Goal: Task Accomplishment & Management: Manage account settings

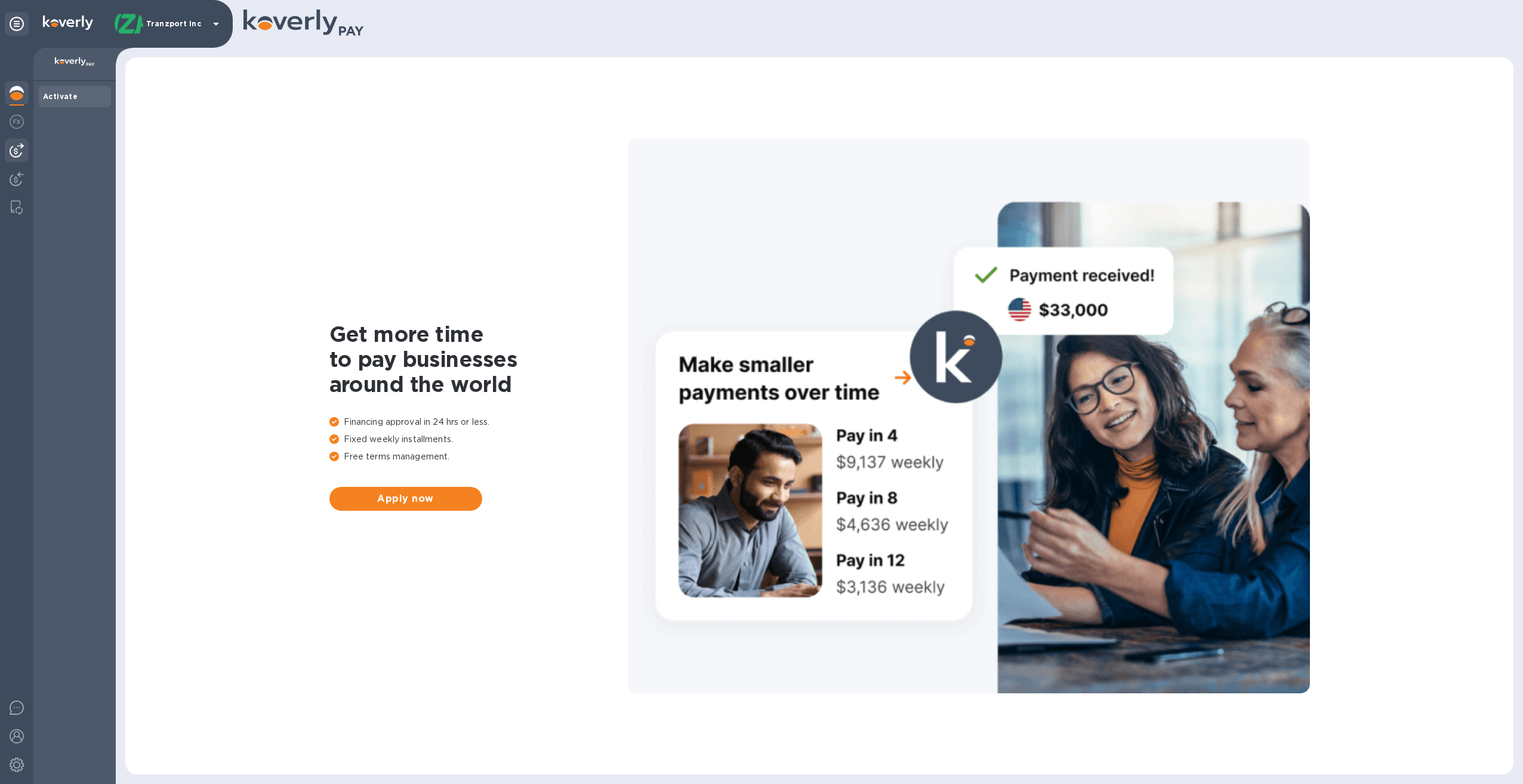
click at [17, 144] on img at bounding box center [17, 151] width 14 height 14
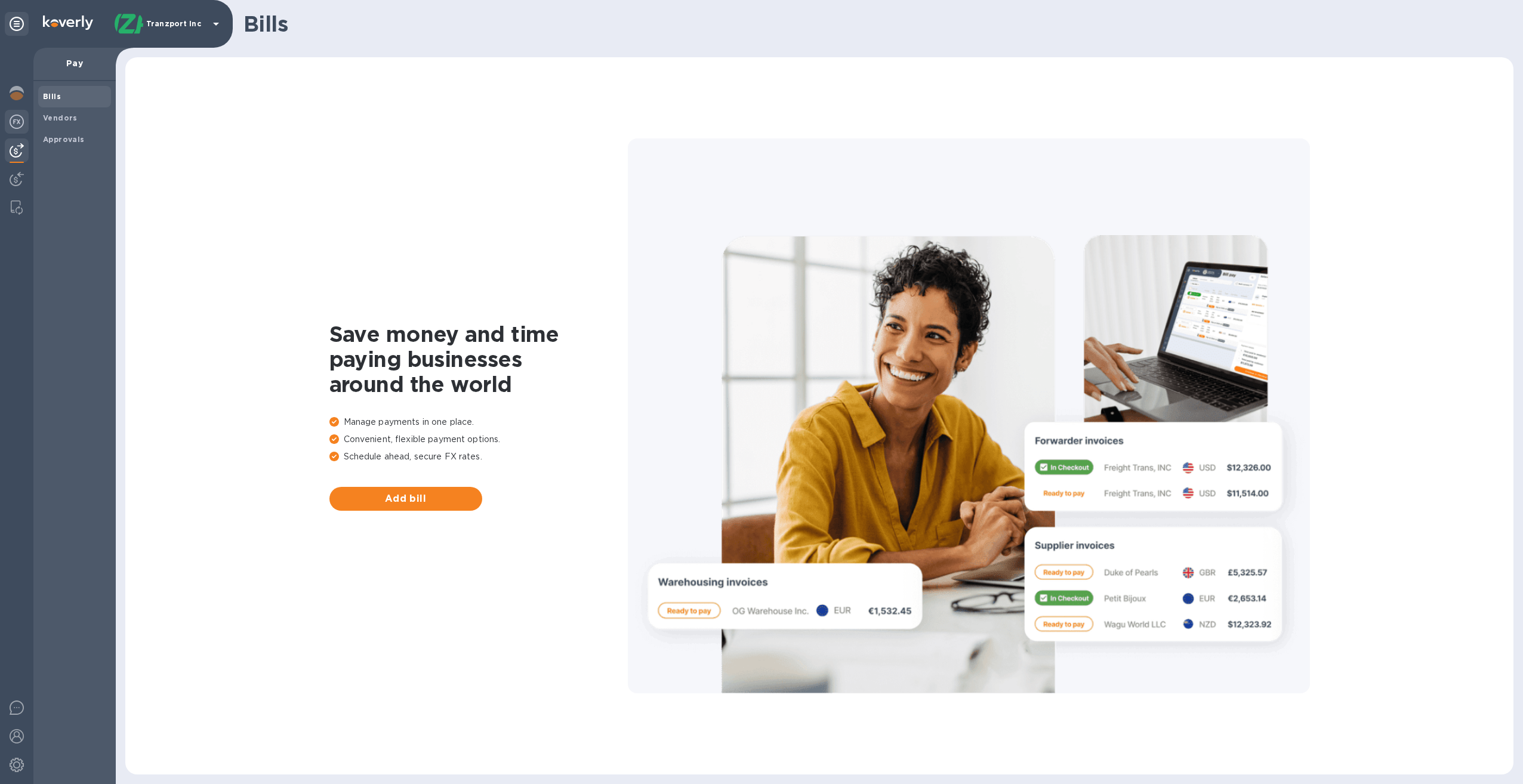
click at [19, 124] on img at bounding box center [17, 122] width 14 height 14
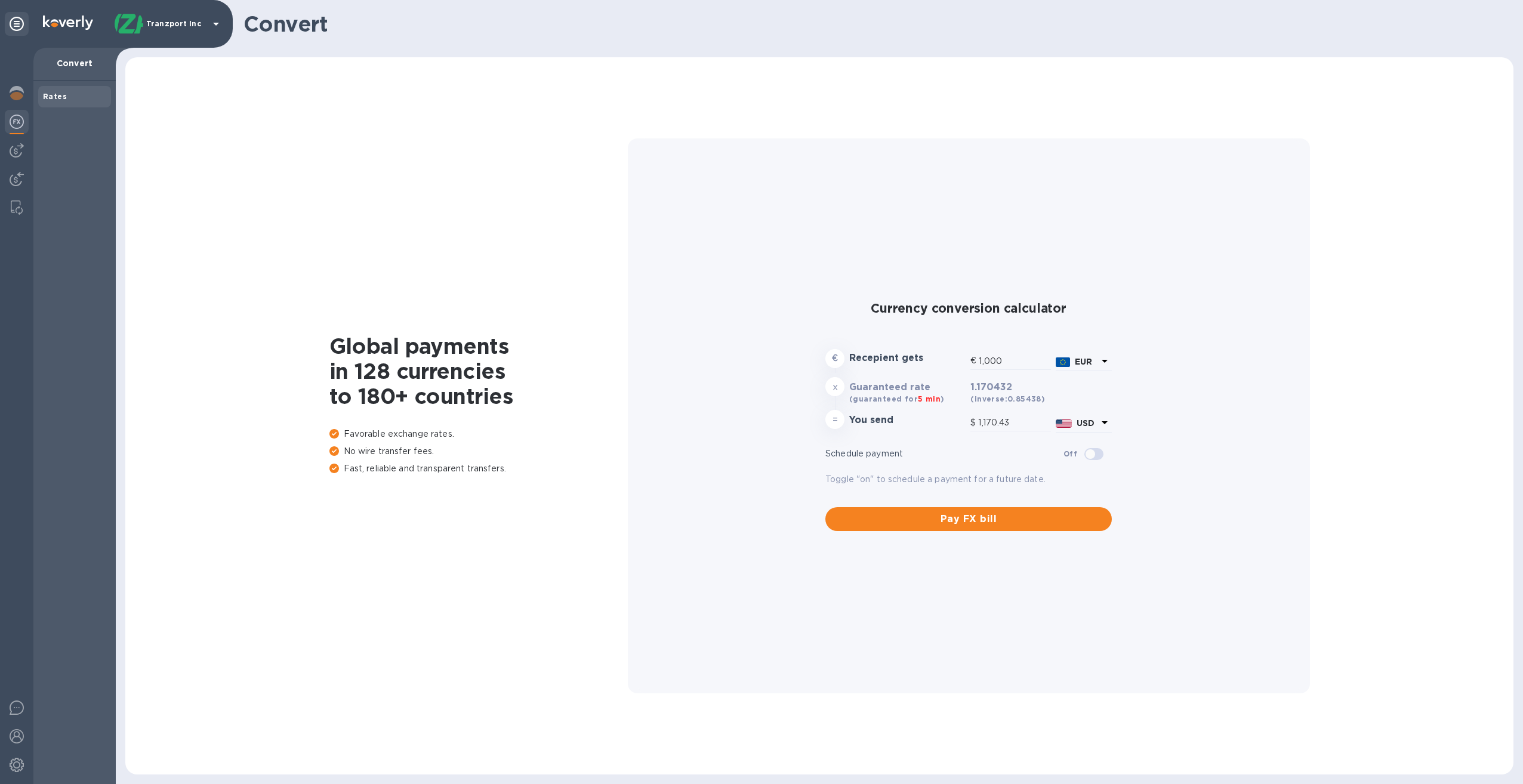
click at [1106, 361] on icon at bounding box center [1104, 361] width 6 height 3
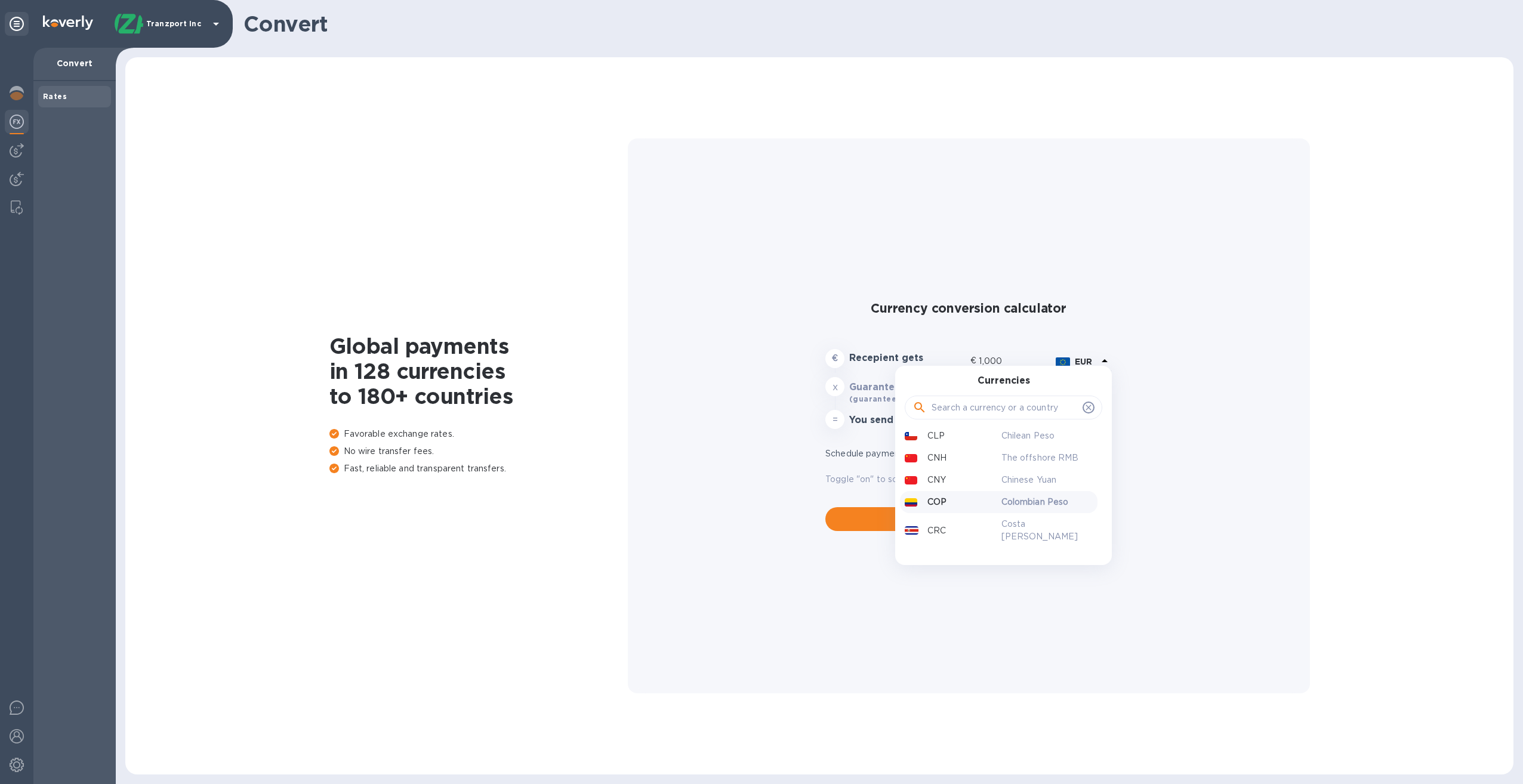
scroll to position [657, 0]
click at [958, 443] on div "CAD" at bounding box center [951, 451] width 97 height 17
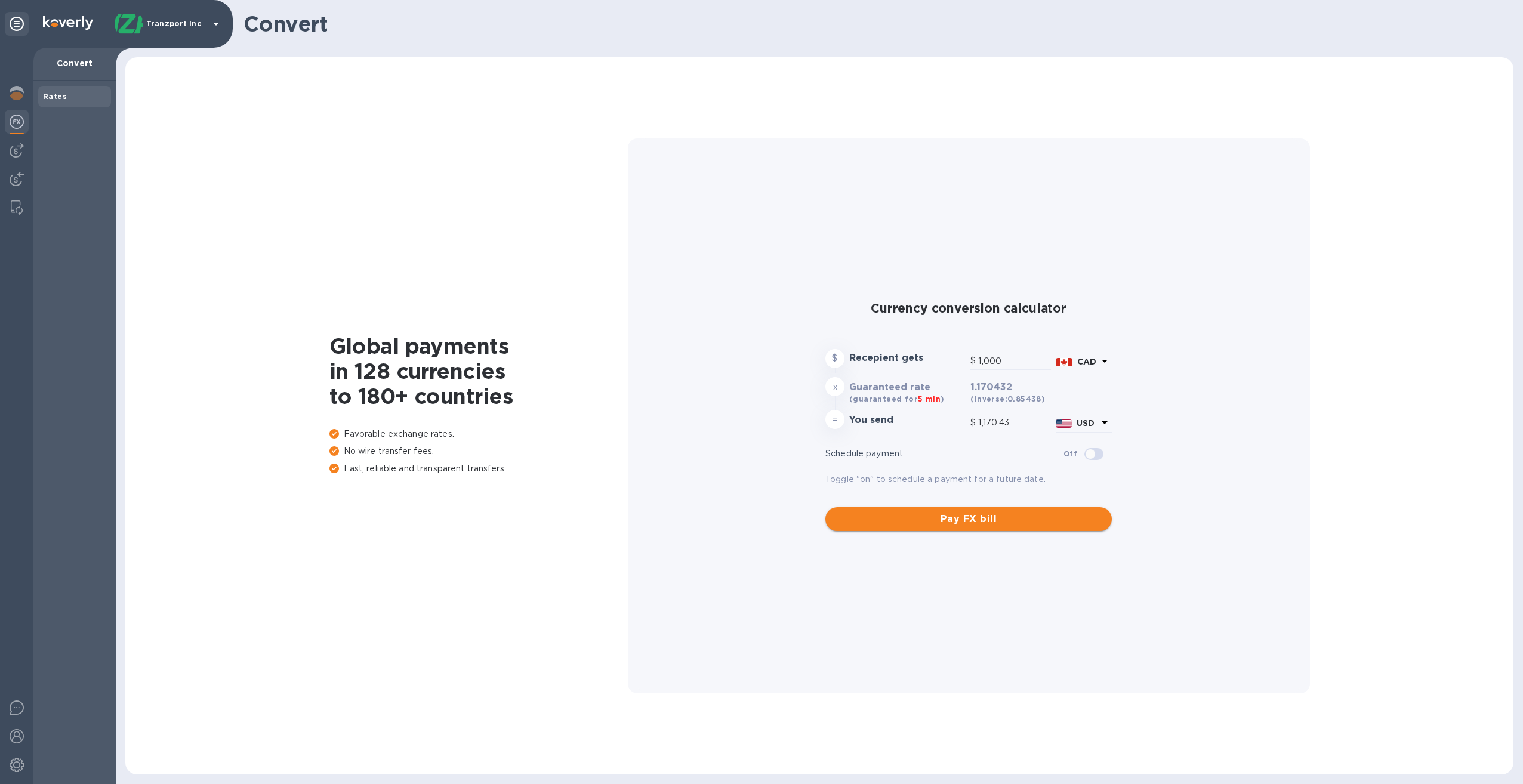
type input "728.03"
click at [990, 516] on span "Pay FX bill" at bounding box center [969, 519] width 267 height 14
click at [1103, 358] on icon at bounding box center [1105, 361] width 14 height 14
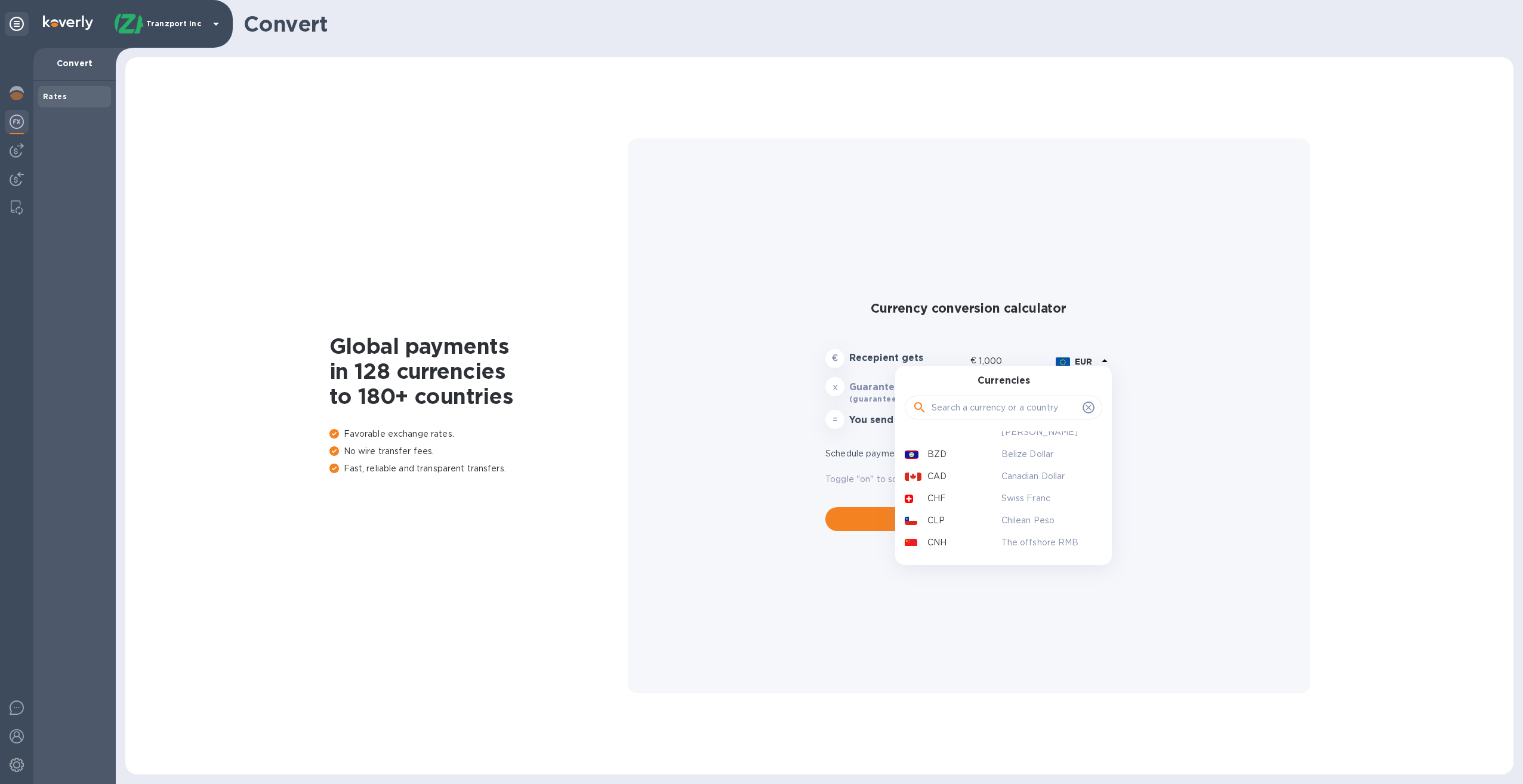
scroll to position [657, 0]
click at [1014, 445] on p "Canadian Dollar" at bounding box center [1047, 452] width 92 height 12
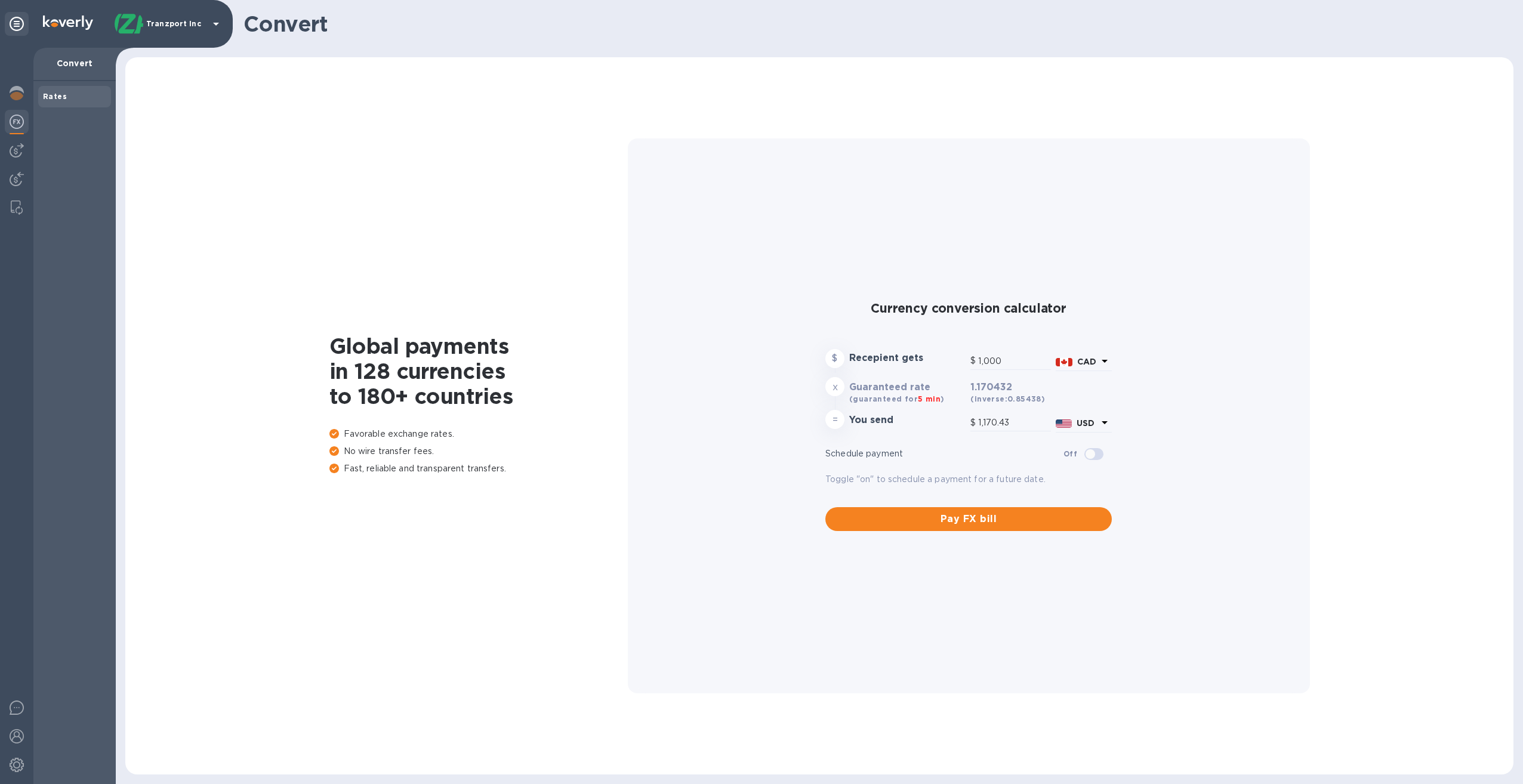
type input "728.03"
click at [989, 362] on input "1,000" at bounding box center [1015, 361] width 73 height 18
drag, startPoint x: 1003, startPoint y: 364, endPoint x: 973, endPoint y: 364, distance: 30.0
click at [973, 364] on div "$ 1,000" at bounding box center [1011, 361] width 80 height 18
type input "2"
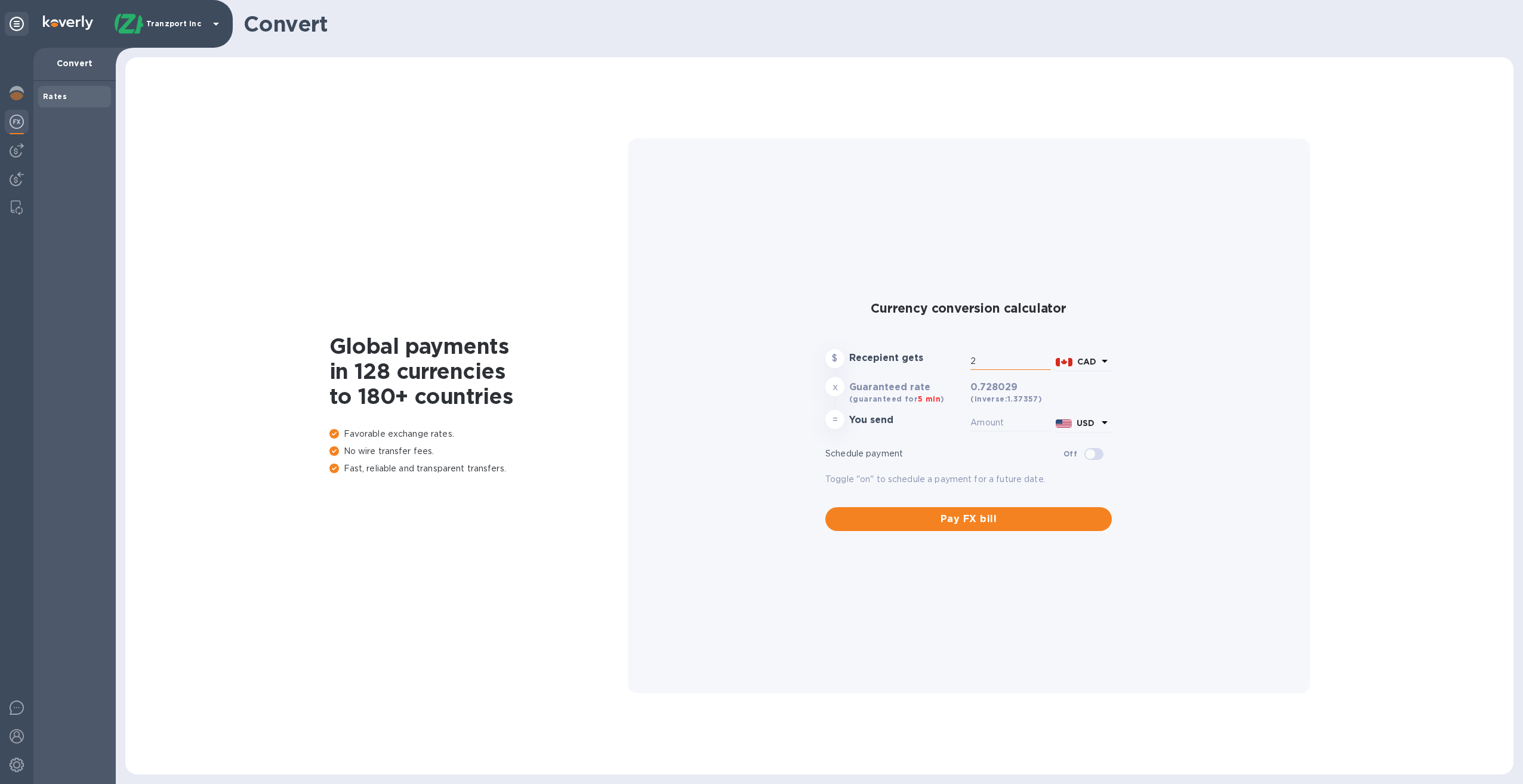
type input "1.46"
type input "27"
type input "19.66"
type input "274"
type input "199.48"
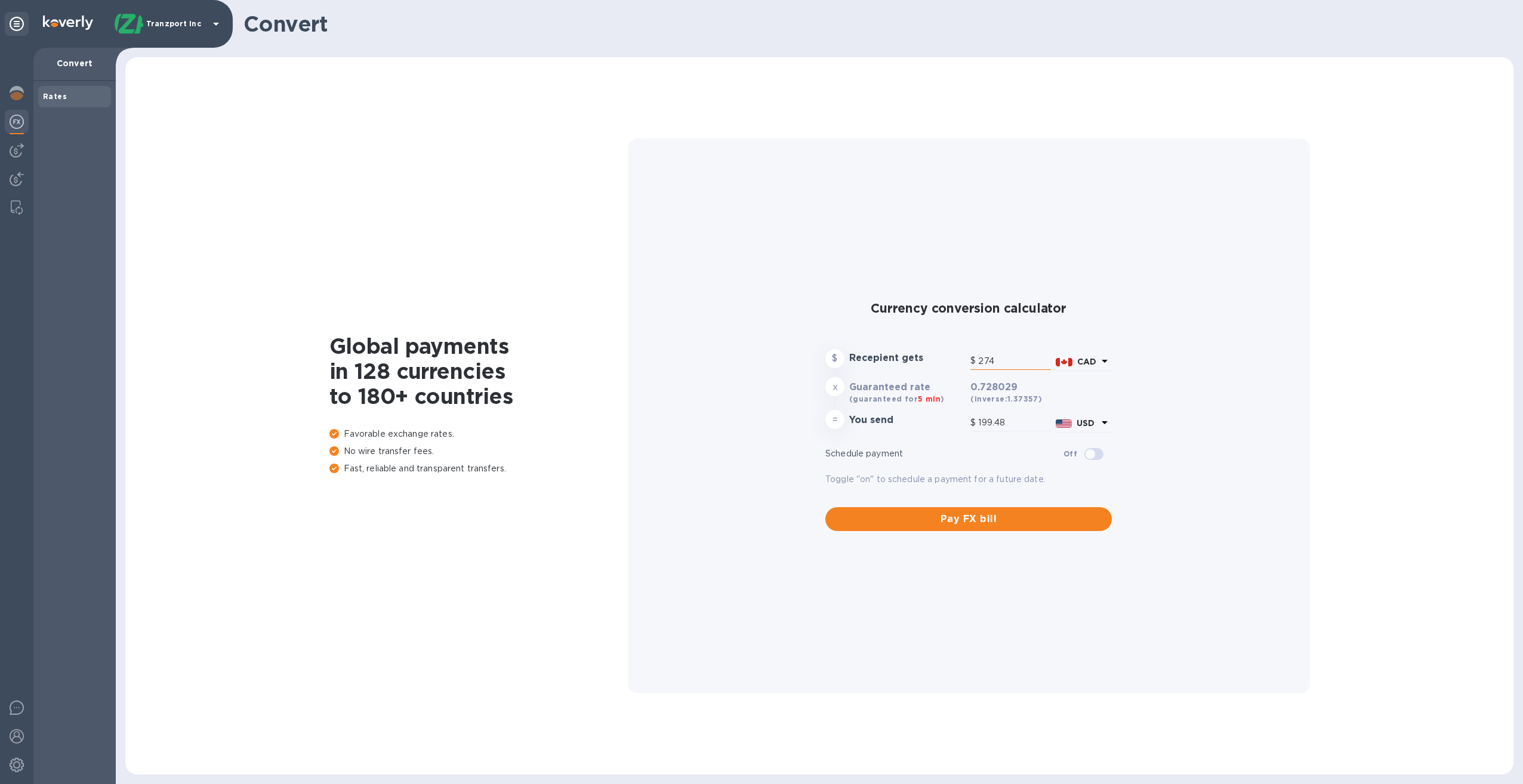
type input "2,741"
type input "1,995.53"
type input "2,741.3"
type input "1,995.75"
type input "2,741.39"
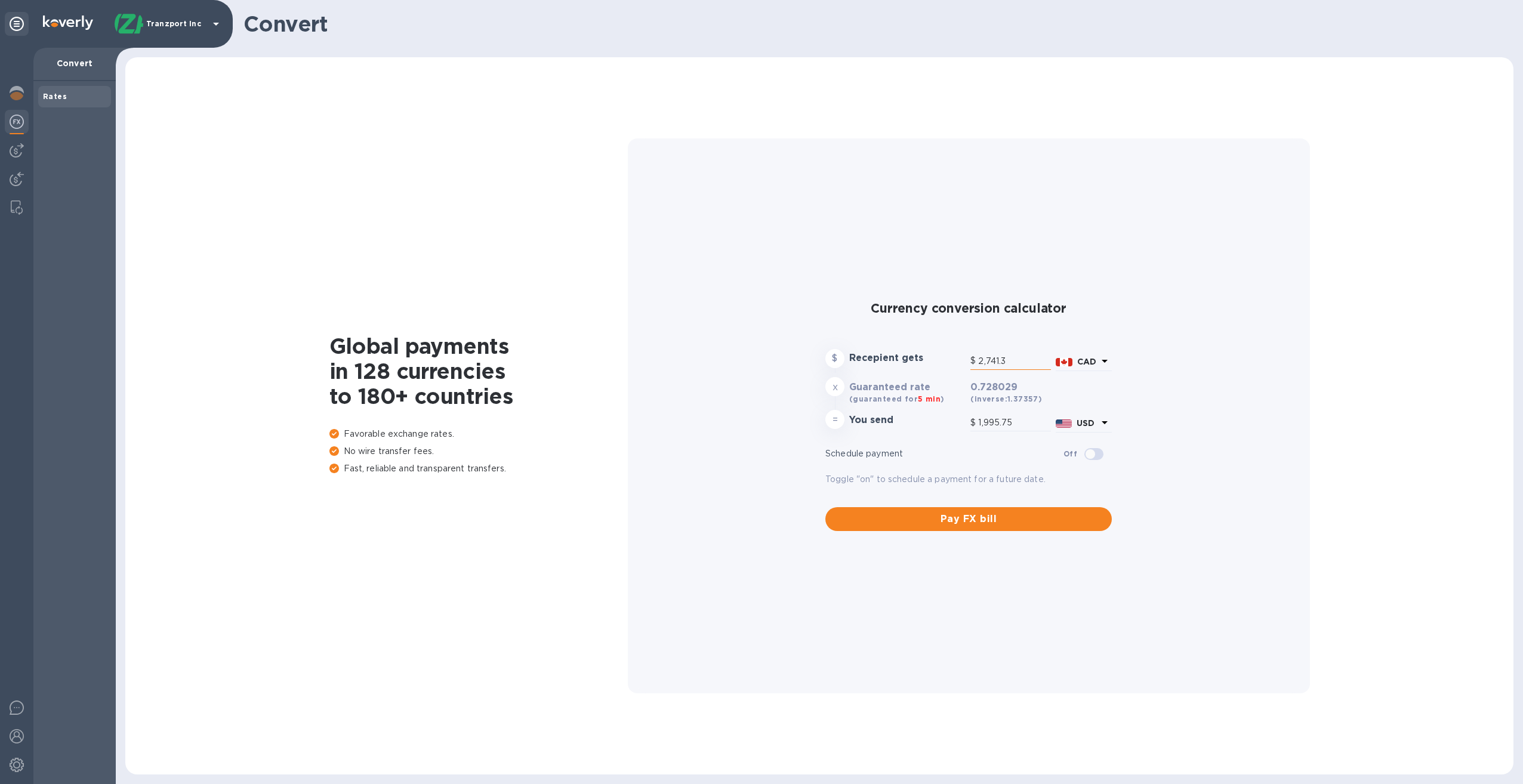
type input "1,995.81"
type input "2,741.39"
click at [20, 151] on img at bounding box center [17, 151] width 14 height 14
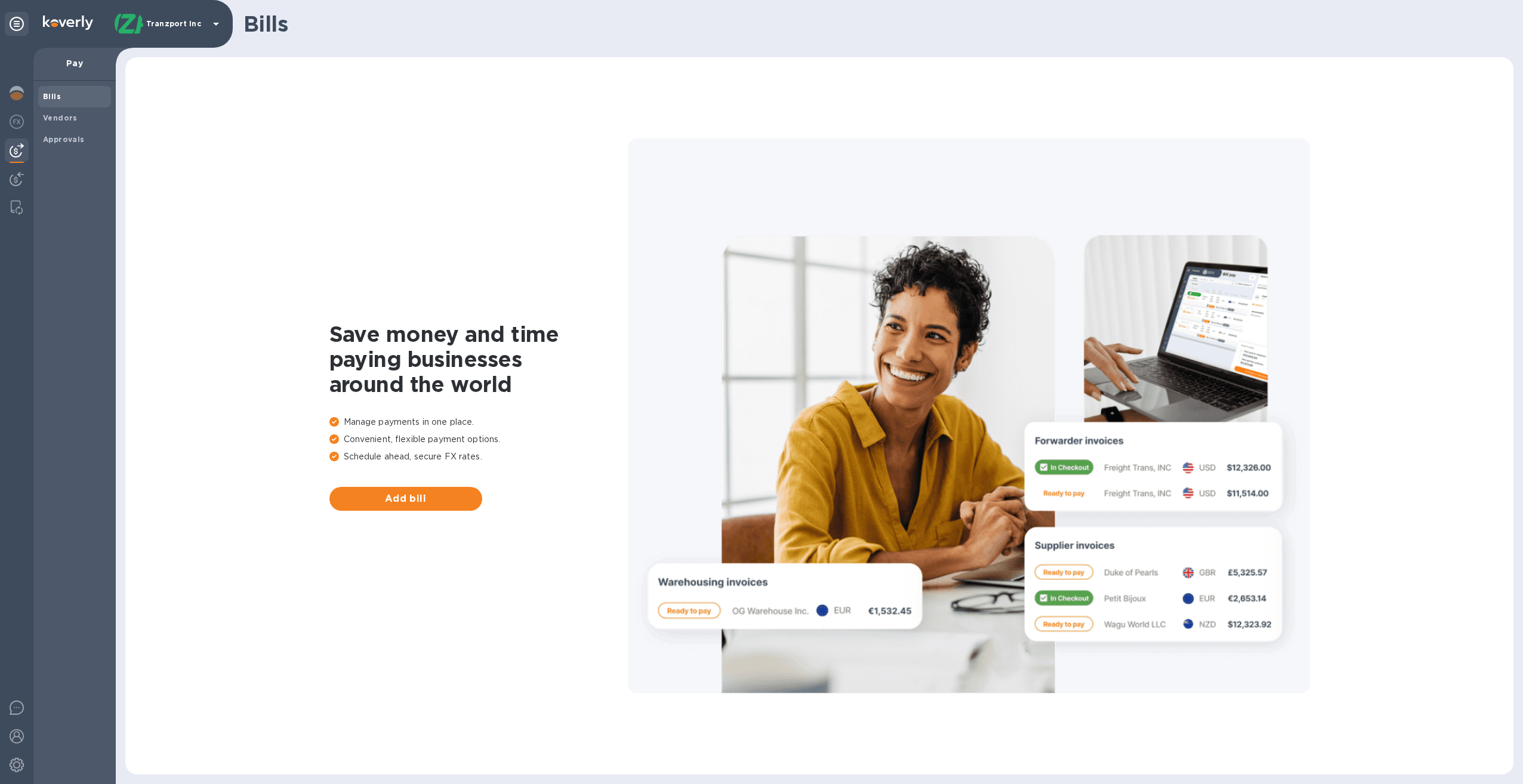
click at [60, 99] on span "Bills" at bounding box center [74, 96] width 63 height 12
click at [83, 93] on span "Bills" at bounding box center [74, 96] width 63 height 12
click at [68, 97] on span "Bills" at bounding box center [74, 96] width 63 height 12
click at [18, 178] on img at bounding box center [17, 179] width 14 height 14
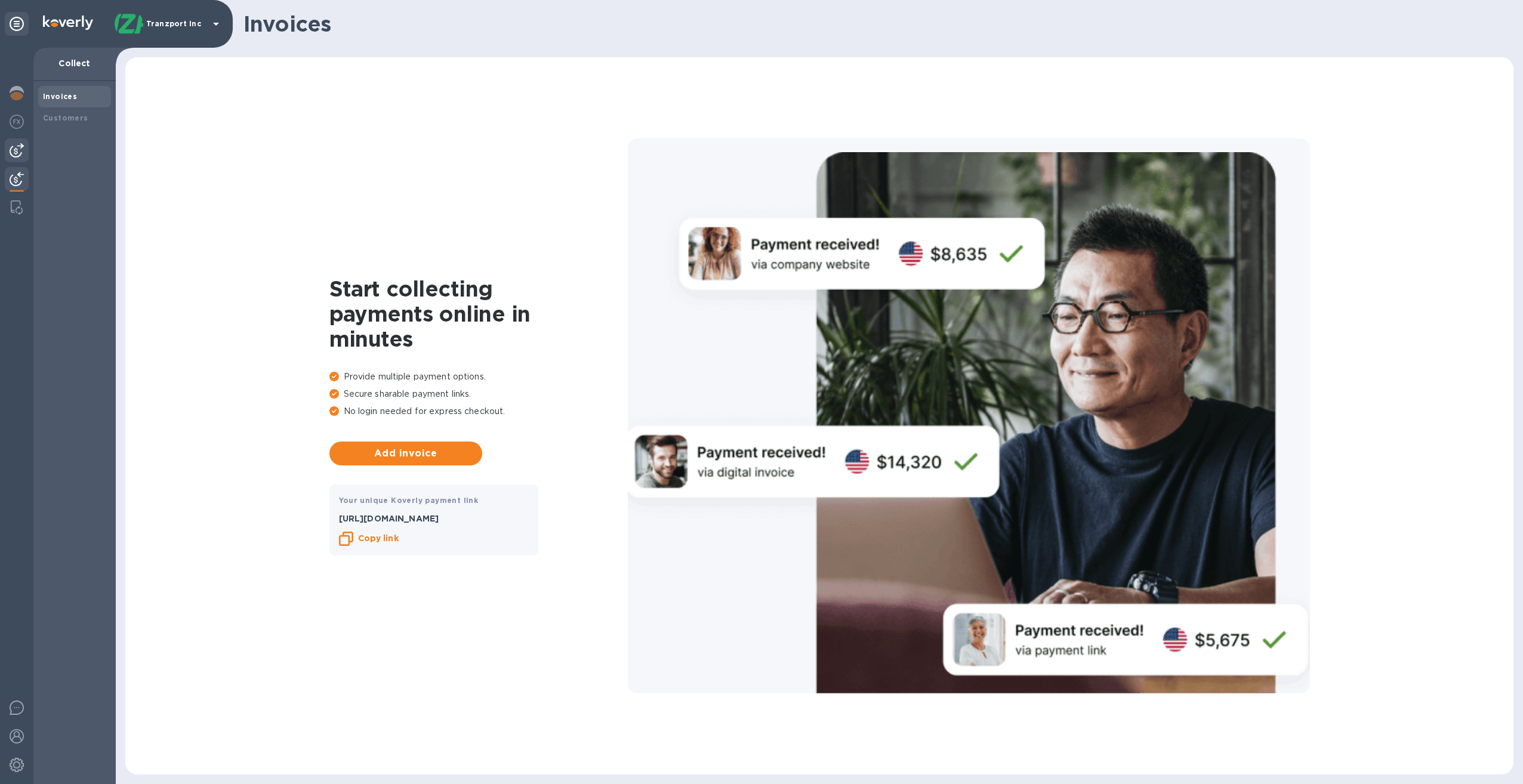
click at [15, 151] on img at bounding box center [17, 151] width 14 height 14
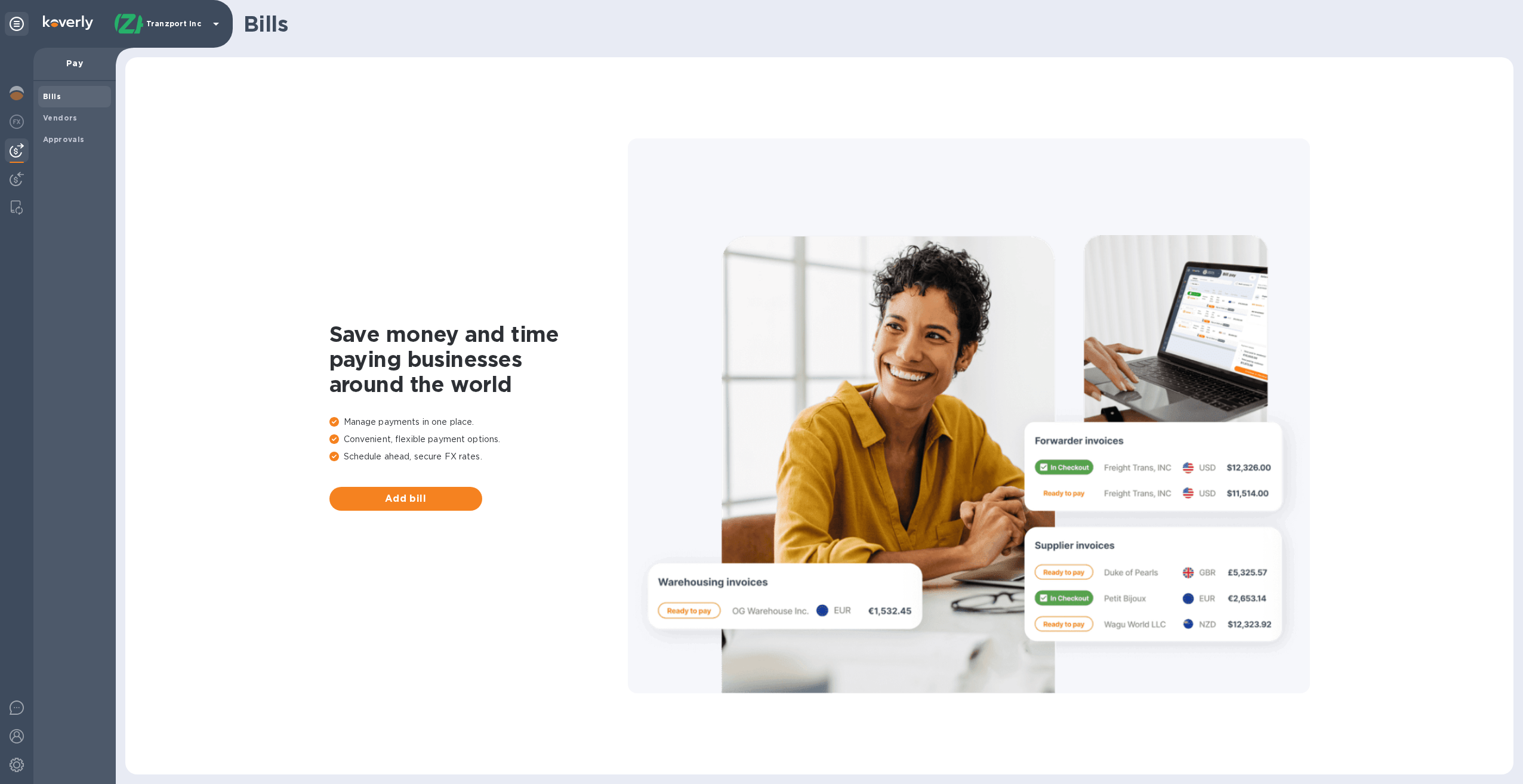
click at [55, 94] on b "Bills" at bounding box center [52, 96] width 18 height 9
click at [18, 176] on img at bounding box center [17, 179] width 14 height 14
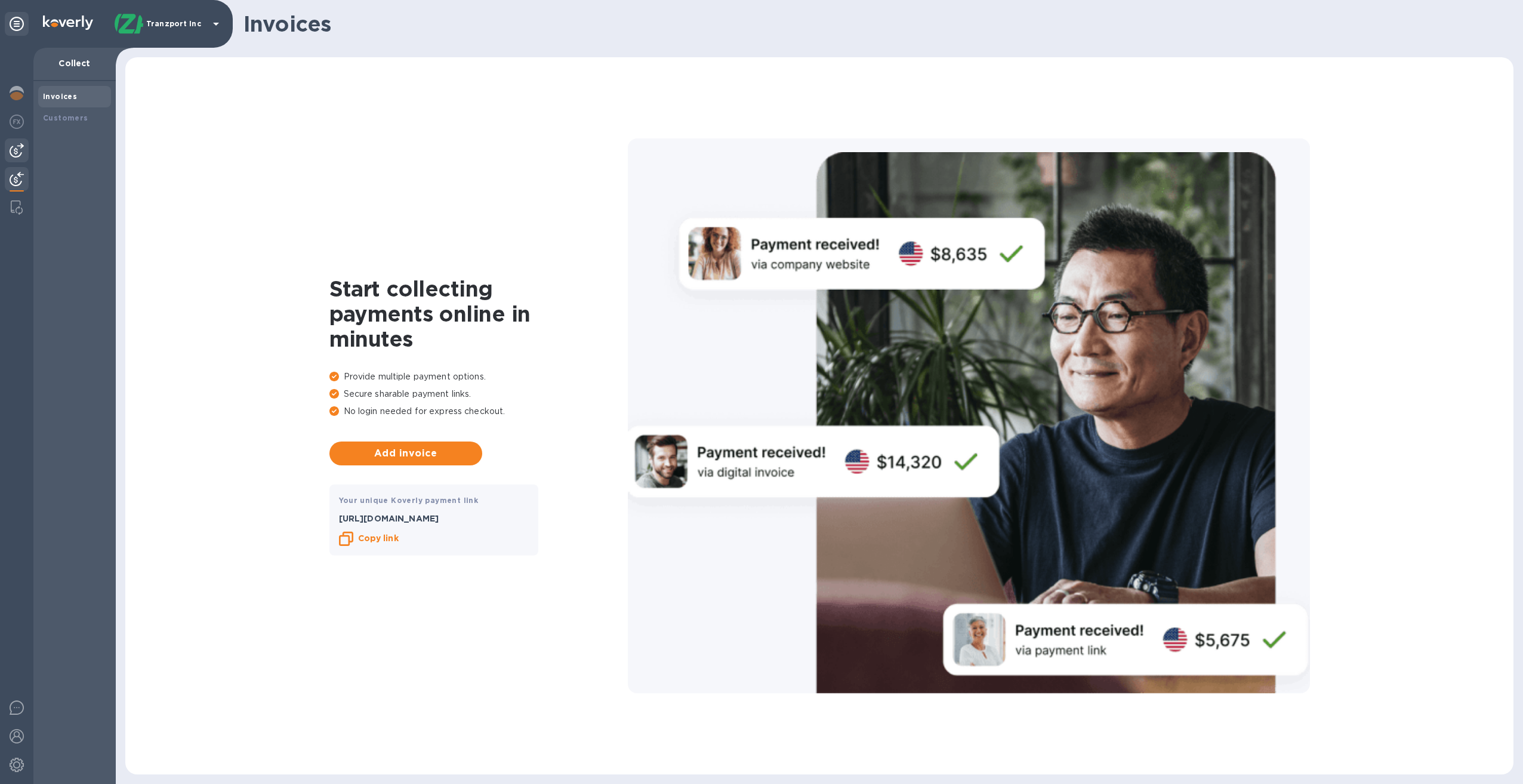
click at [15, 150] on img at bounding box center [17, 151] width 14 height 14
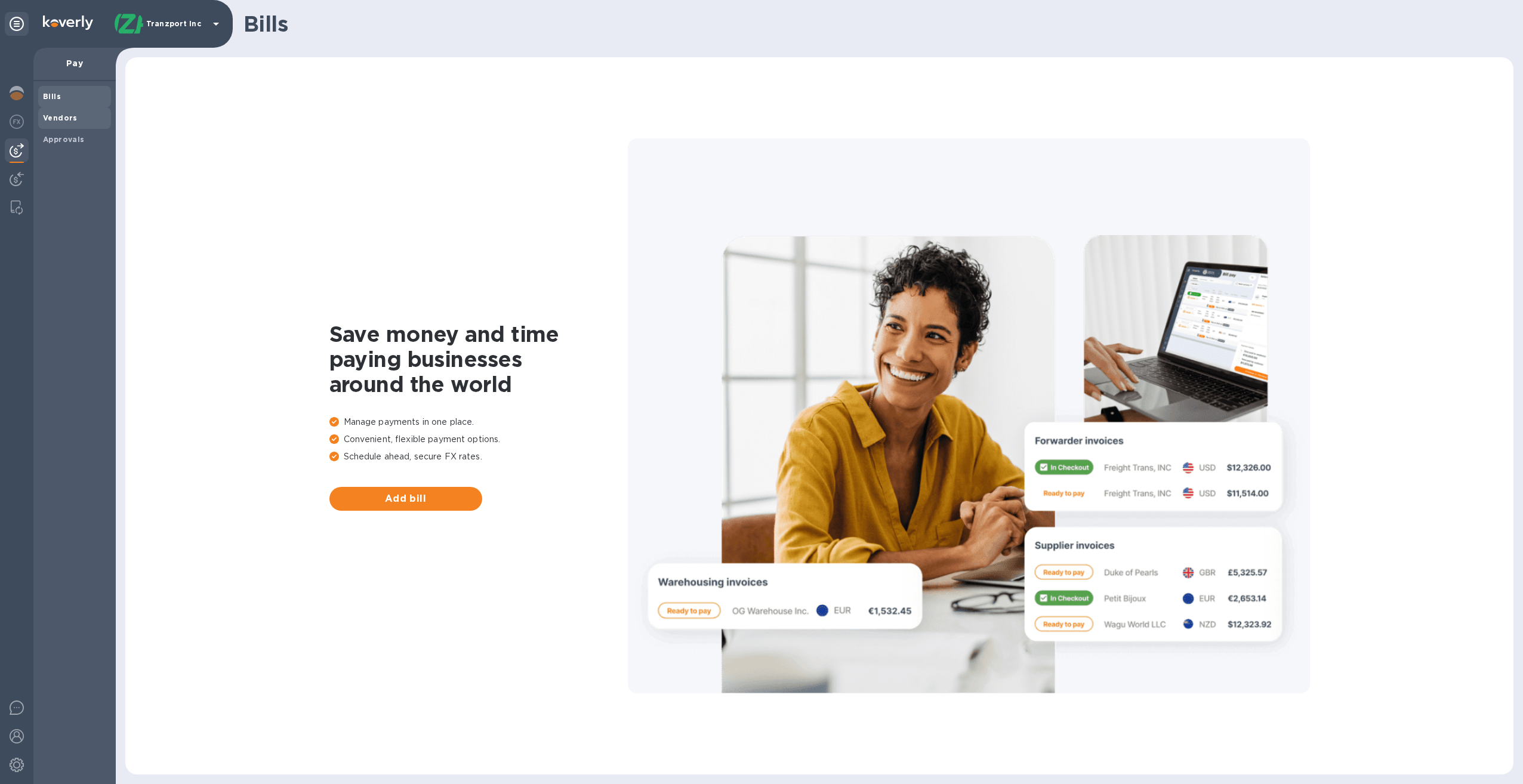
click at [68, 119] on b "Vendors" at bounding box center [60, 118] width 35 height 9
click at [70, 136] on b "Approvals" at bounding box center [63, 139] width 42 height 9
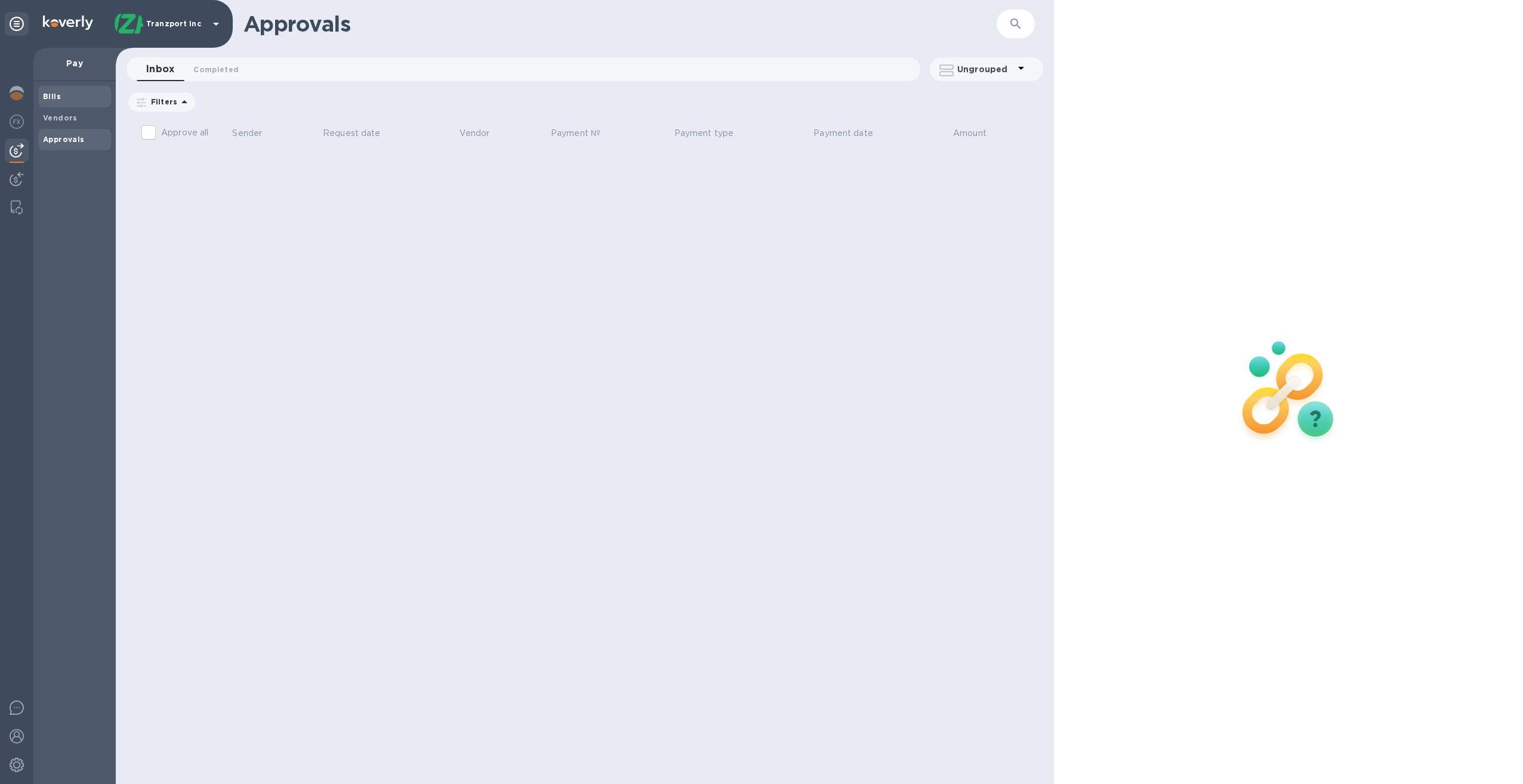
click at [70, 98] on span "Bills" at bounding box center [74, 96] width 63 height 12
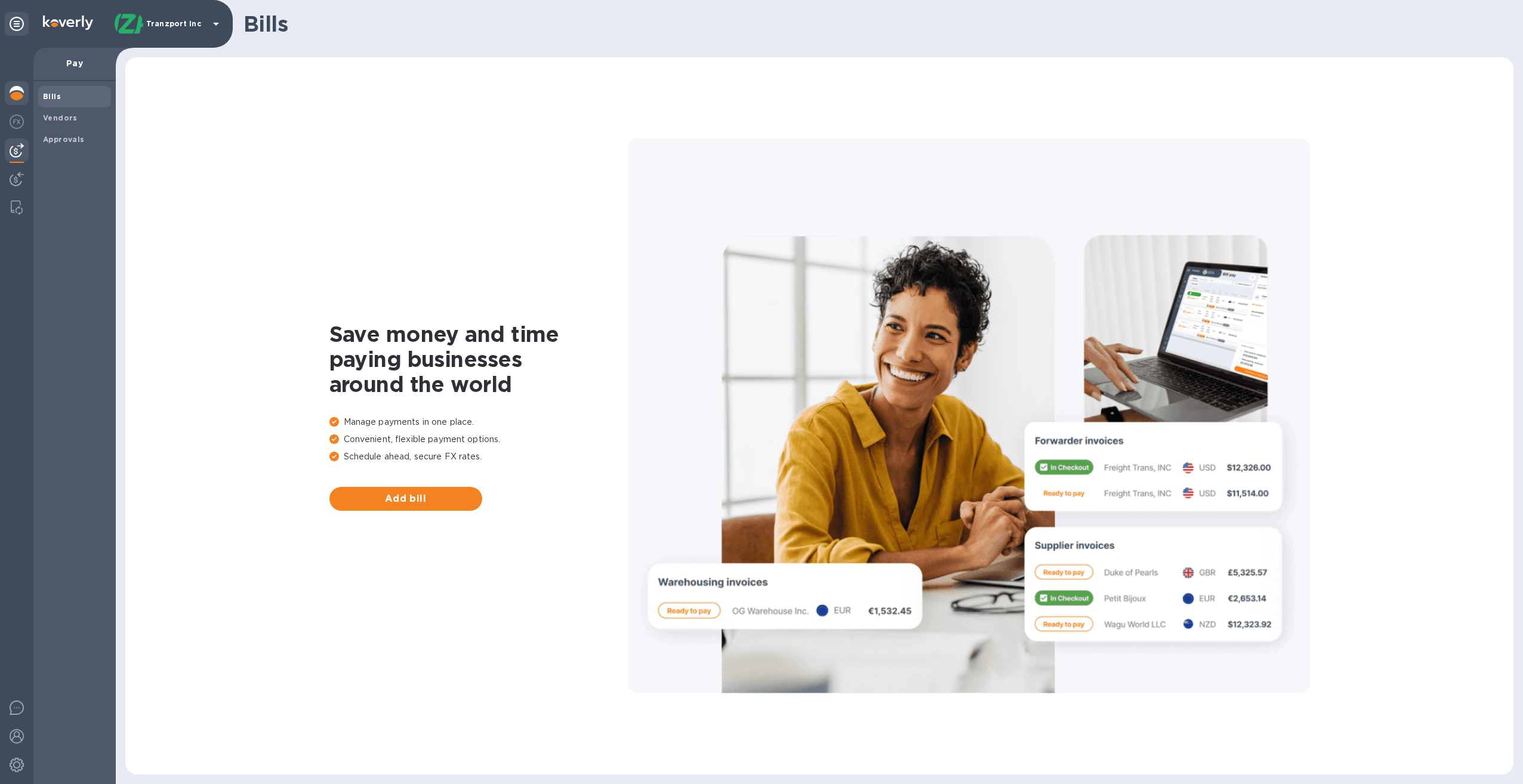
click at [20, 91] on img at bounding box center [17, 93] width 14 height 14
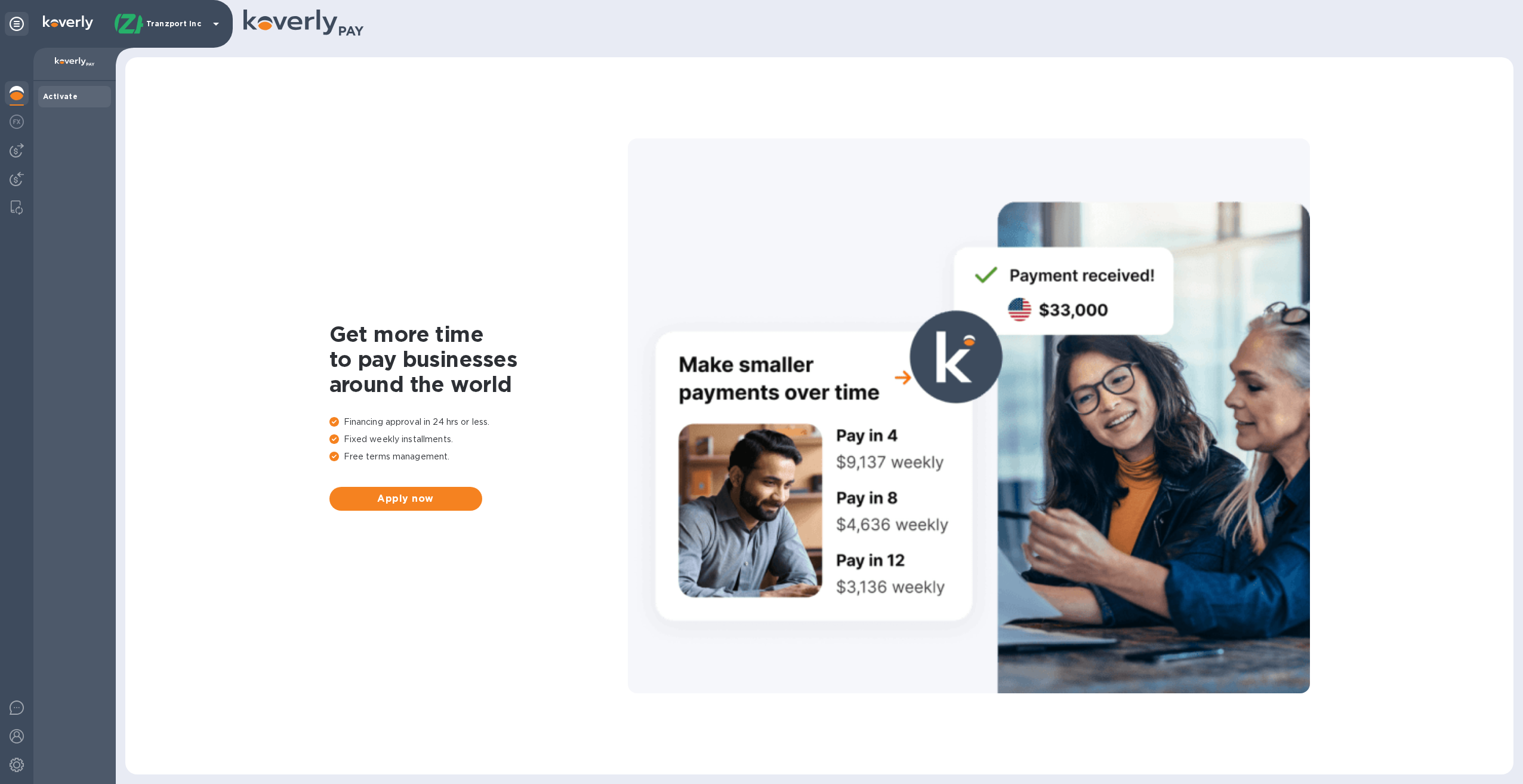
click at [17, 94] on img at bounding box center [17, 93] width 14 height 14
click at [20, 122] on img at bounding box center [17, 122] width 14 height 14
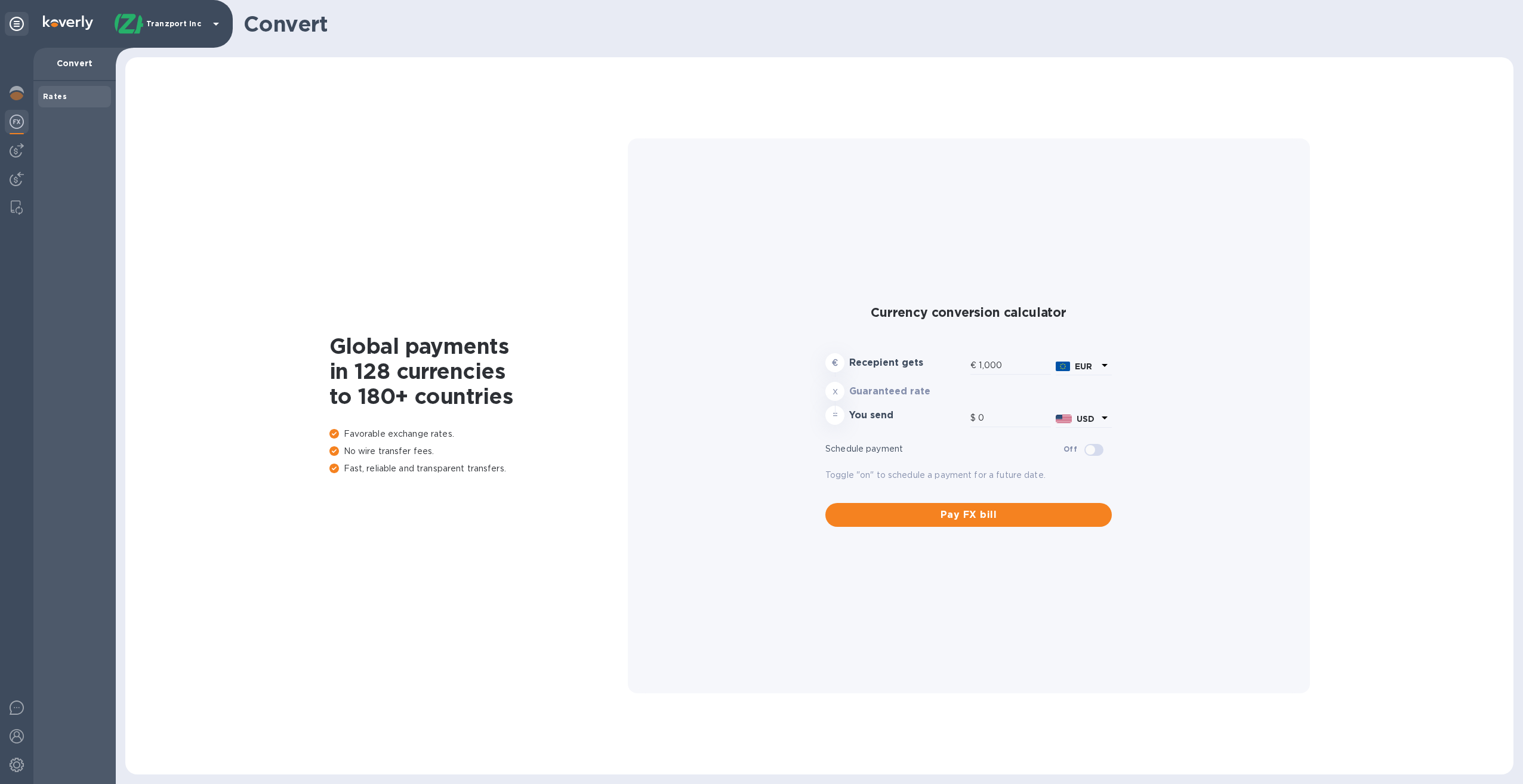
type input "1,170.73"
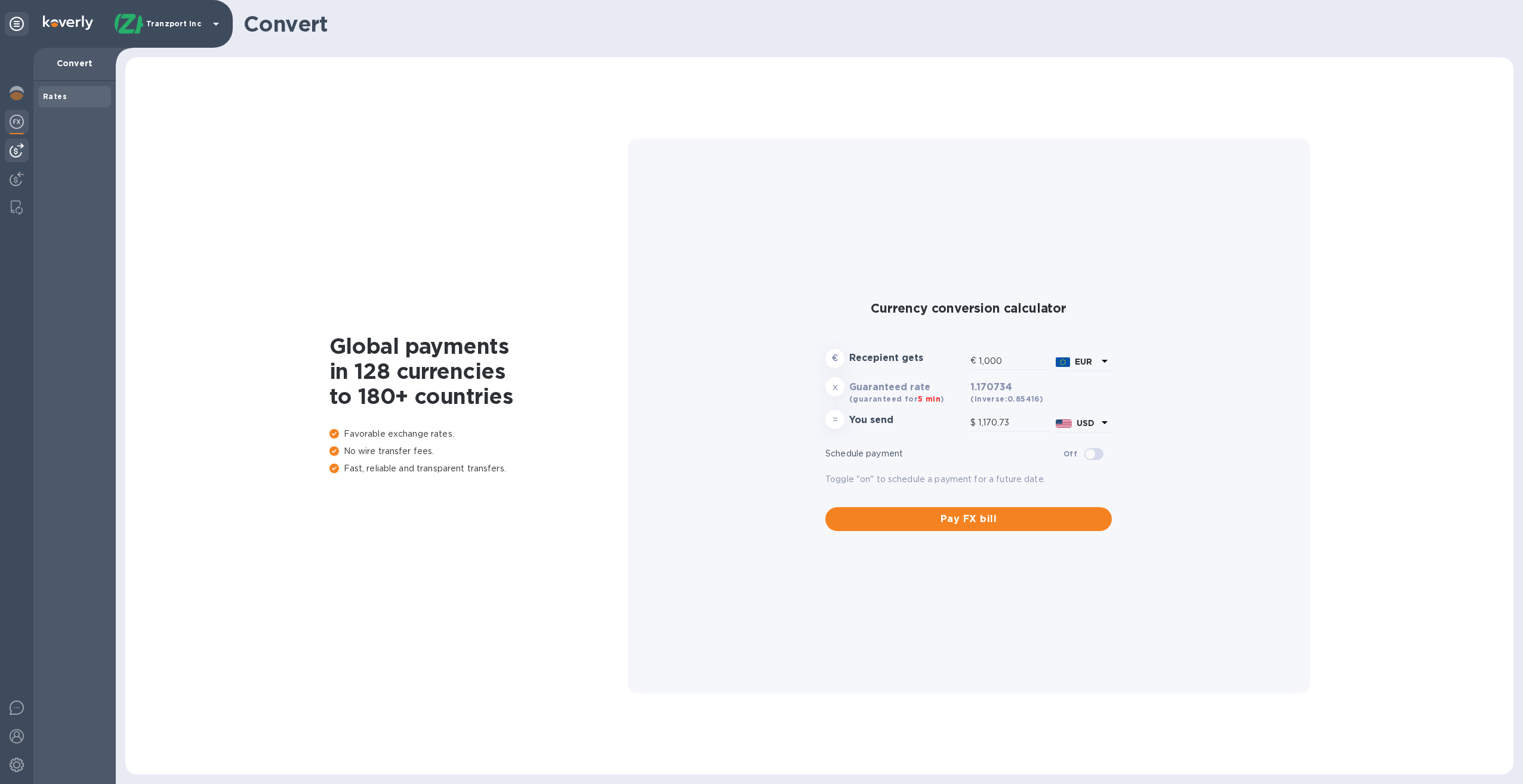
click at [19, 149] on img at bounding box center [17, 151] width 14 height 14
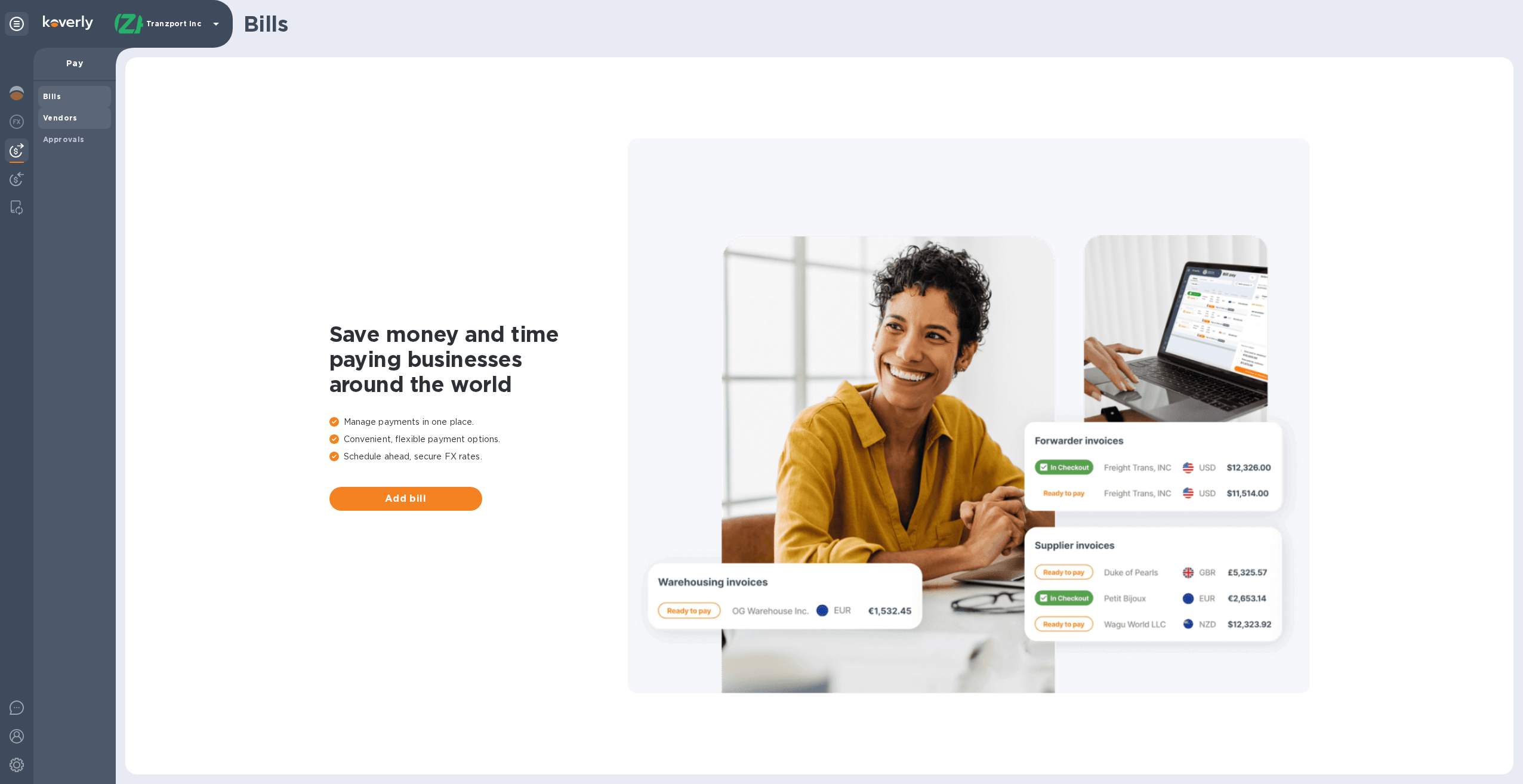
click at [67, 117] on b "Vendors" at bounding box center [60, 118] width 35 height 9
click at [85, 118] on span "Vendors" at bounding box center [74, 118] width 63 height 12
click at [55, 94] on b "Bills" at bounding box center [52, 96] width 18 height 9
click at [53, 96] on b "Bills" at bounding box center [52, 96] width 18 height 9
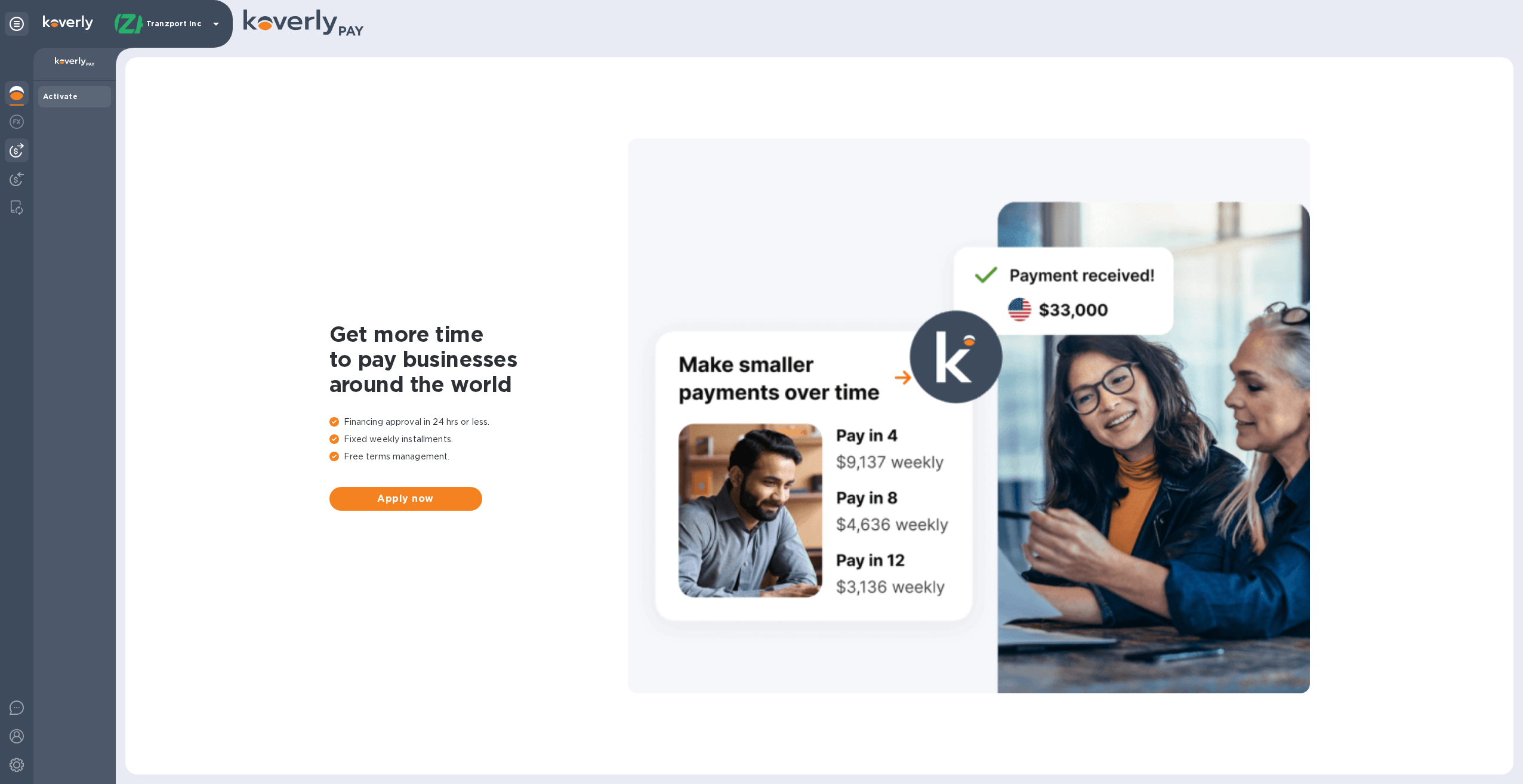
click at [19, 147] on img at bounding box center [17, 151] width 14 height 14
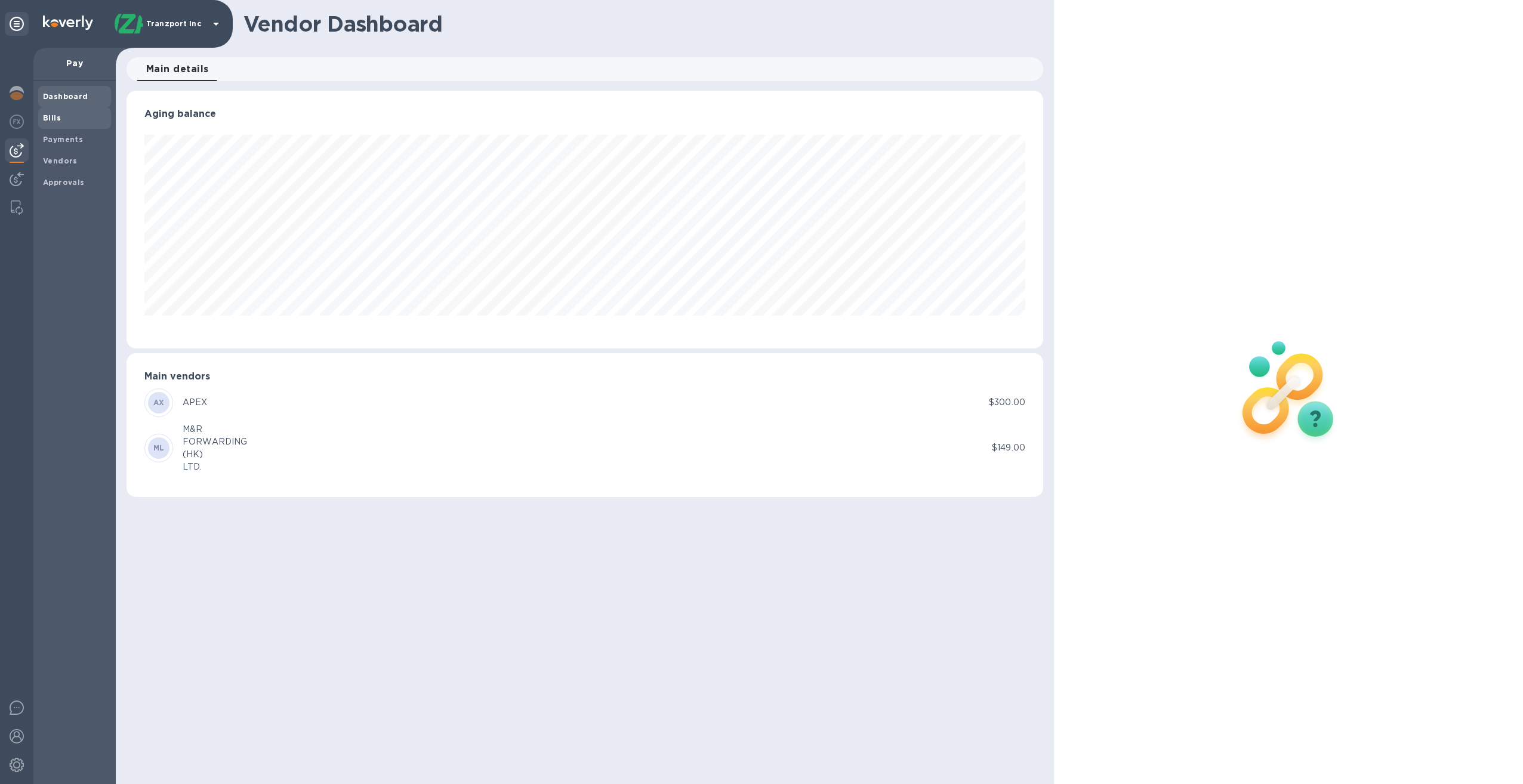
scroll to position [257, 917]
click at [55, 118] on b "Bills" at bounding box center [52, 118] width 18 height 9
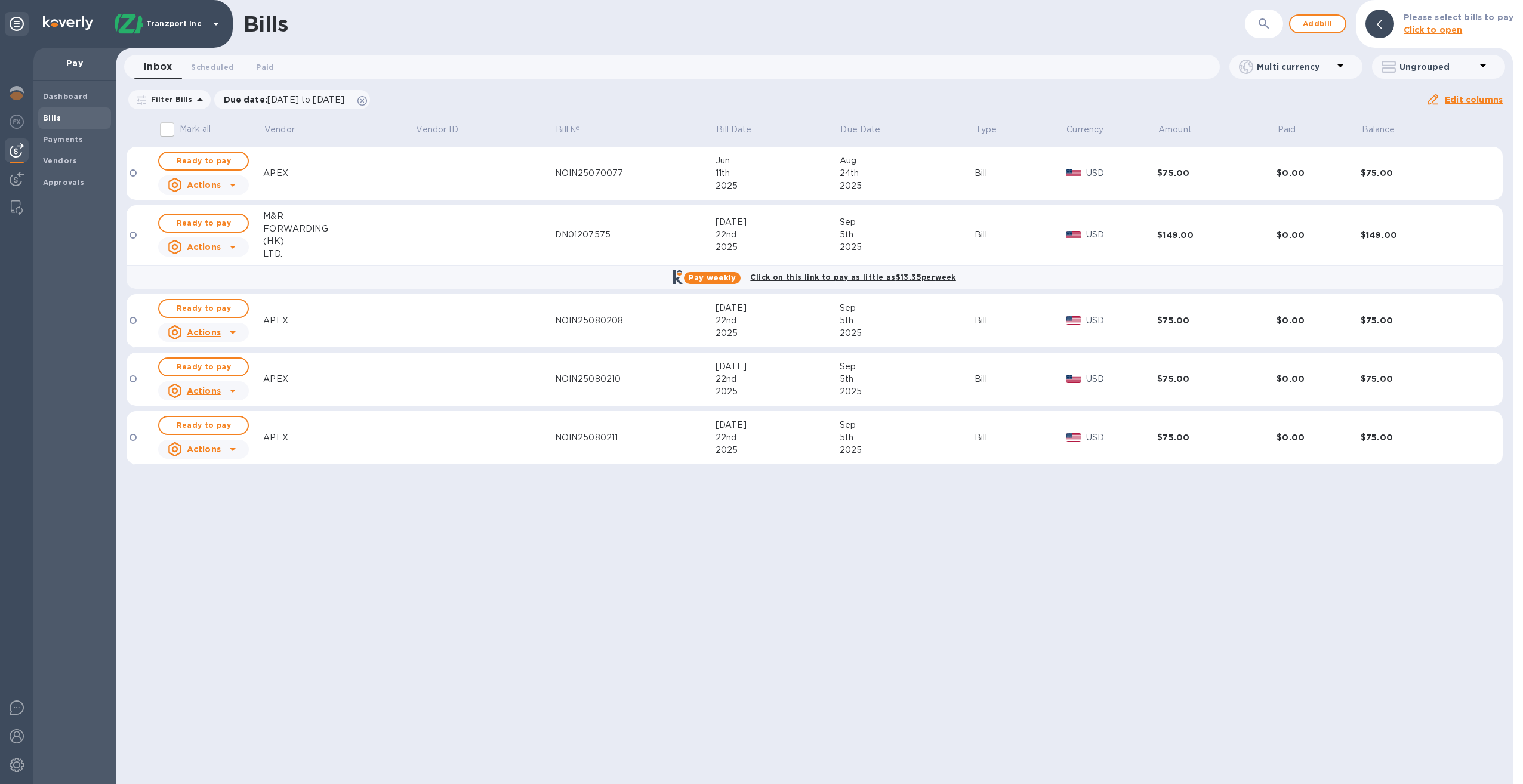
click at [418, 175] on td at bounding box center [485, 174] width 140 height 53
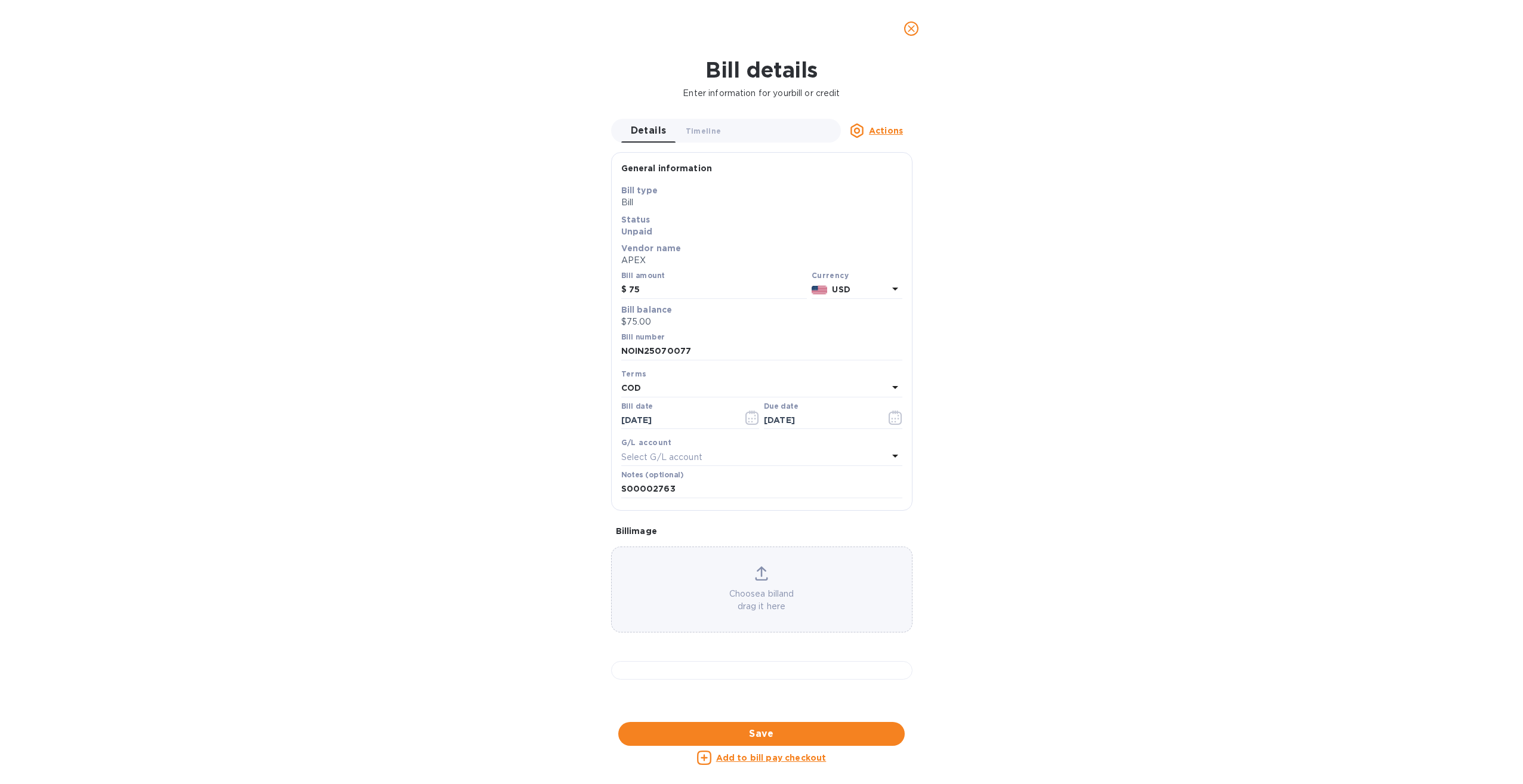
click at [659, 322] on p "$75.00" at bounding box center [761, 322] width 281 height 12
click at [653, 320] on p "$75.00" at bounding box center [761, 322] width 281 height 12
click at [644, 291] on input "75" at bounding box center [718, 290] width 178 height 18
type input "7"
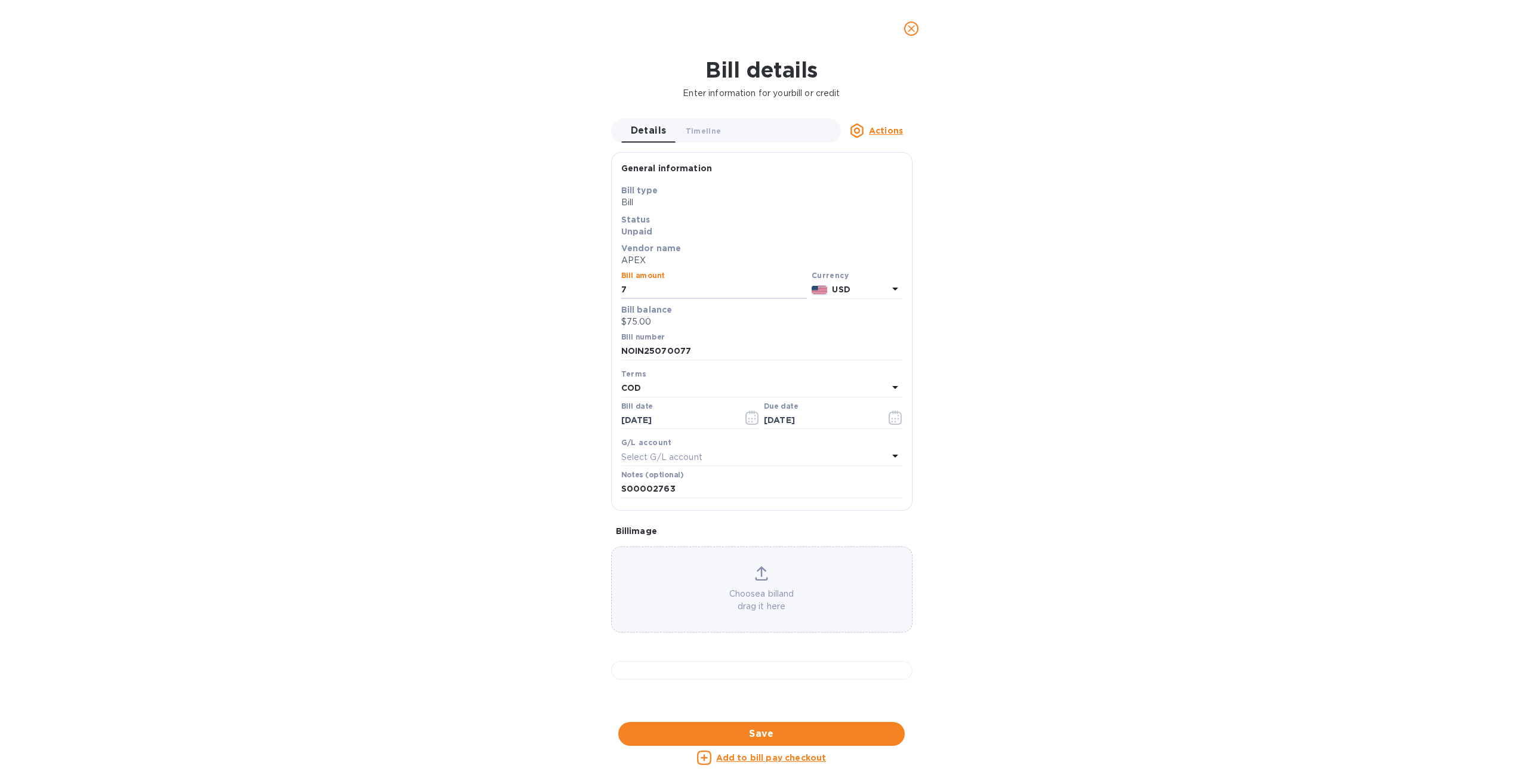
type input "75"
click at [764, 736] on span "Save" at bounding box center [762, 734] width 267 height 14
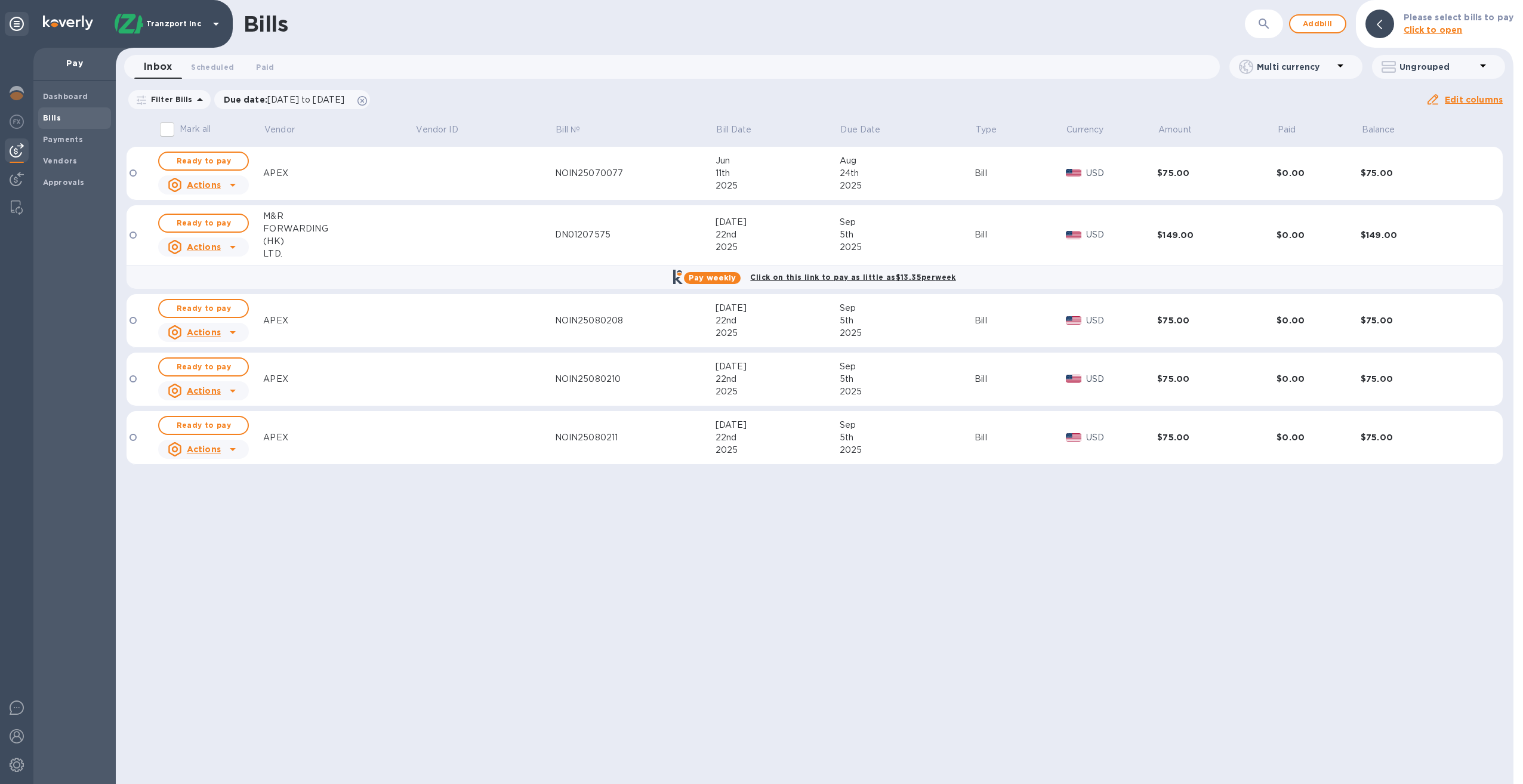
click at [340, 173] on div "APEX" at bounding box center [339, 174] width 151 height 12
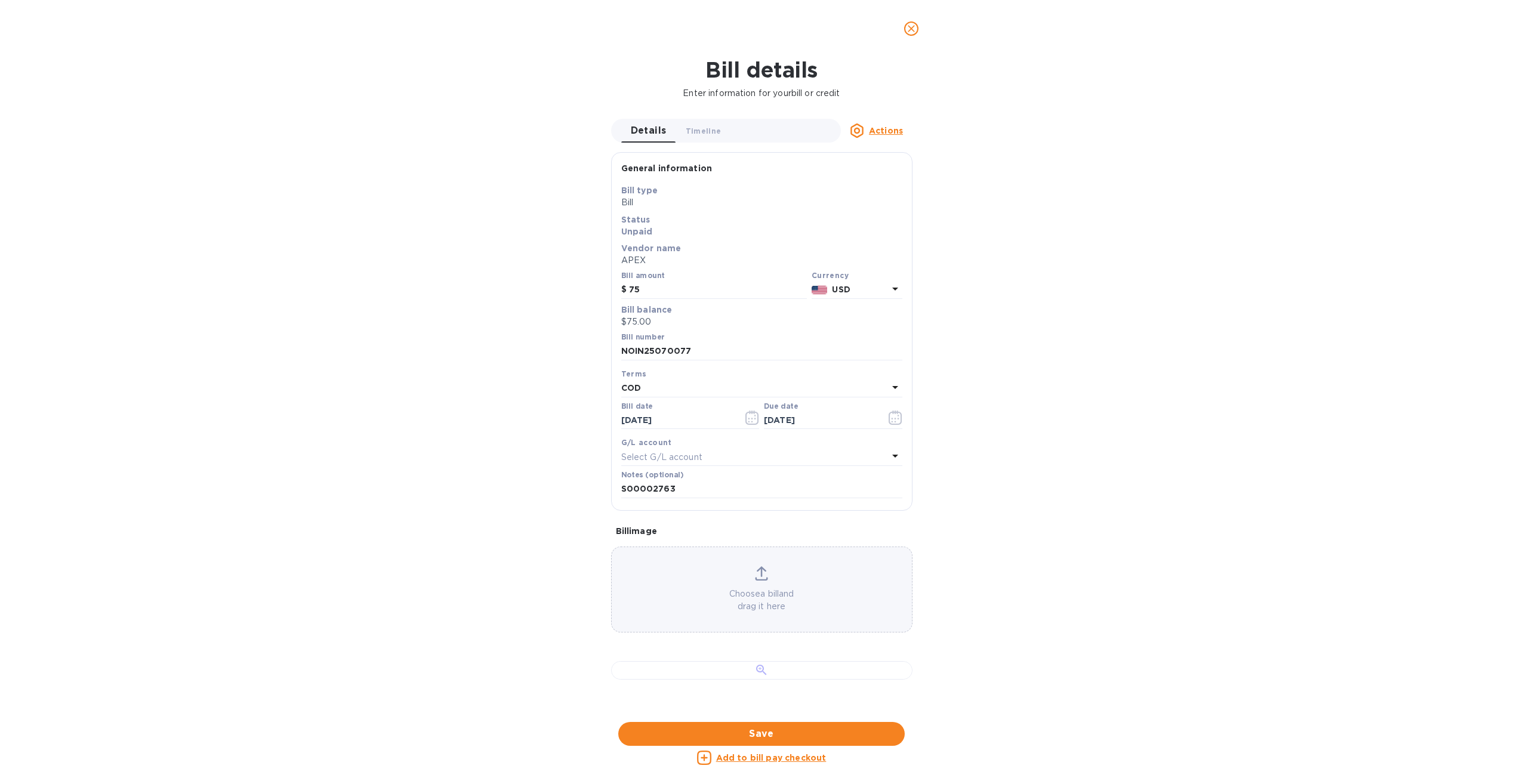
scroll to position [239, 0]
click at [773, 661] on div at bounding box center [762, 670] width 301 height 19
drag, startPoint x: 767, startPoint y: 506, endPoint x: 1044, endPoint y: 437, distance: 285.5
click at [1044, 437] on div "Bill details Enter information for your bill or credit Details 0 Timeline 0 Act…" at bounding box center [761, 421] width 1523 height 727
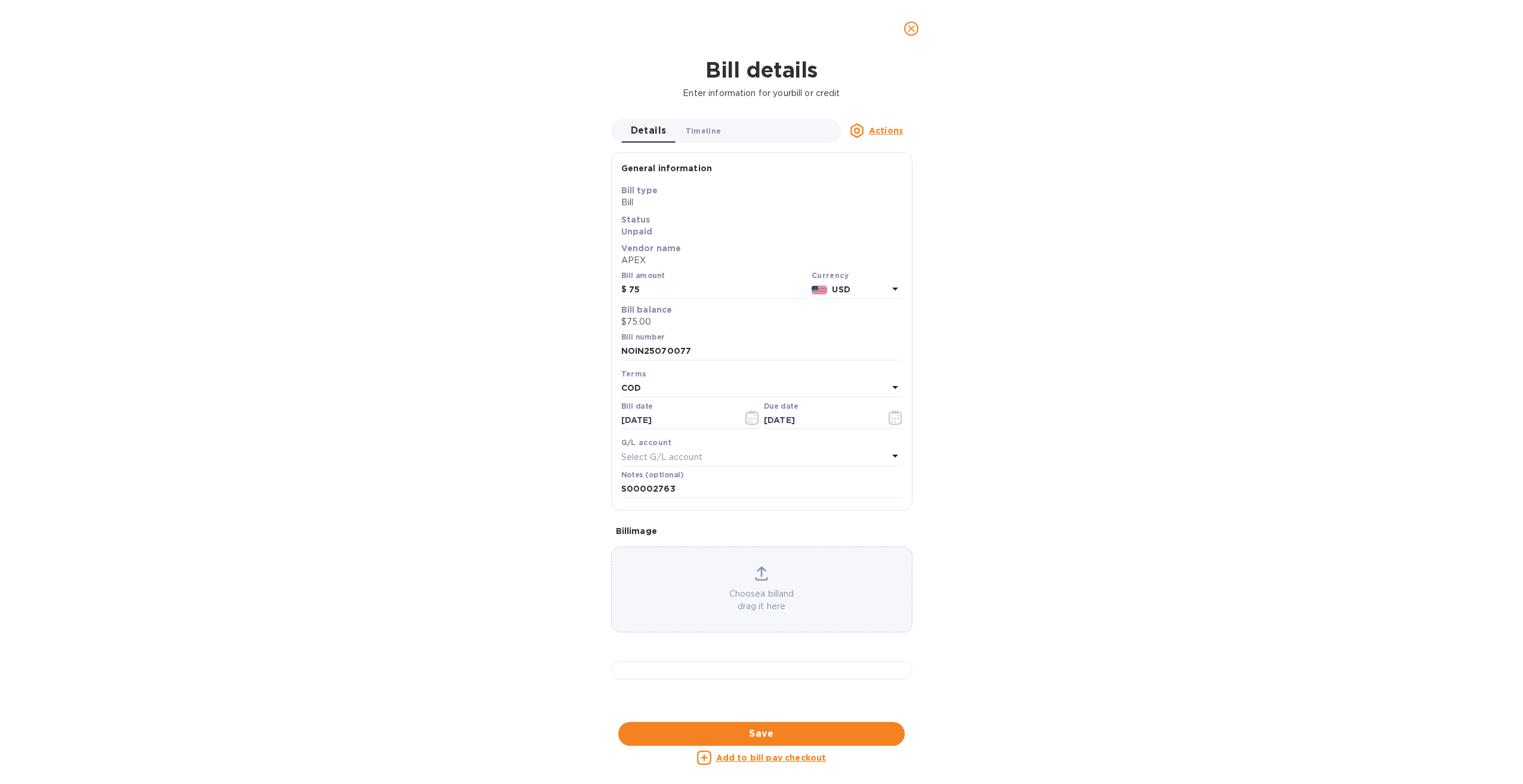
click at [714, 129] on span "Timeline 0" at bounding box center [704, 131] width 36 height 12
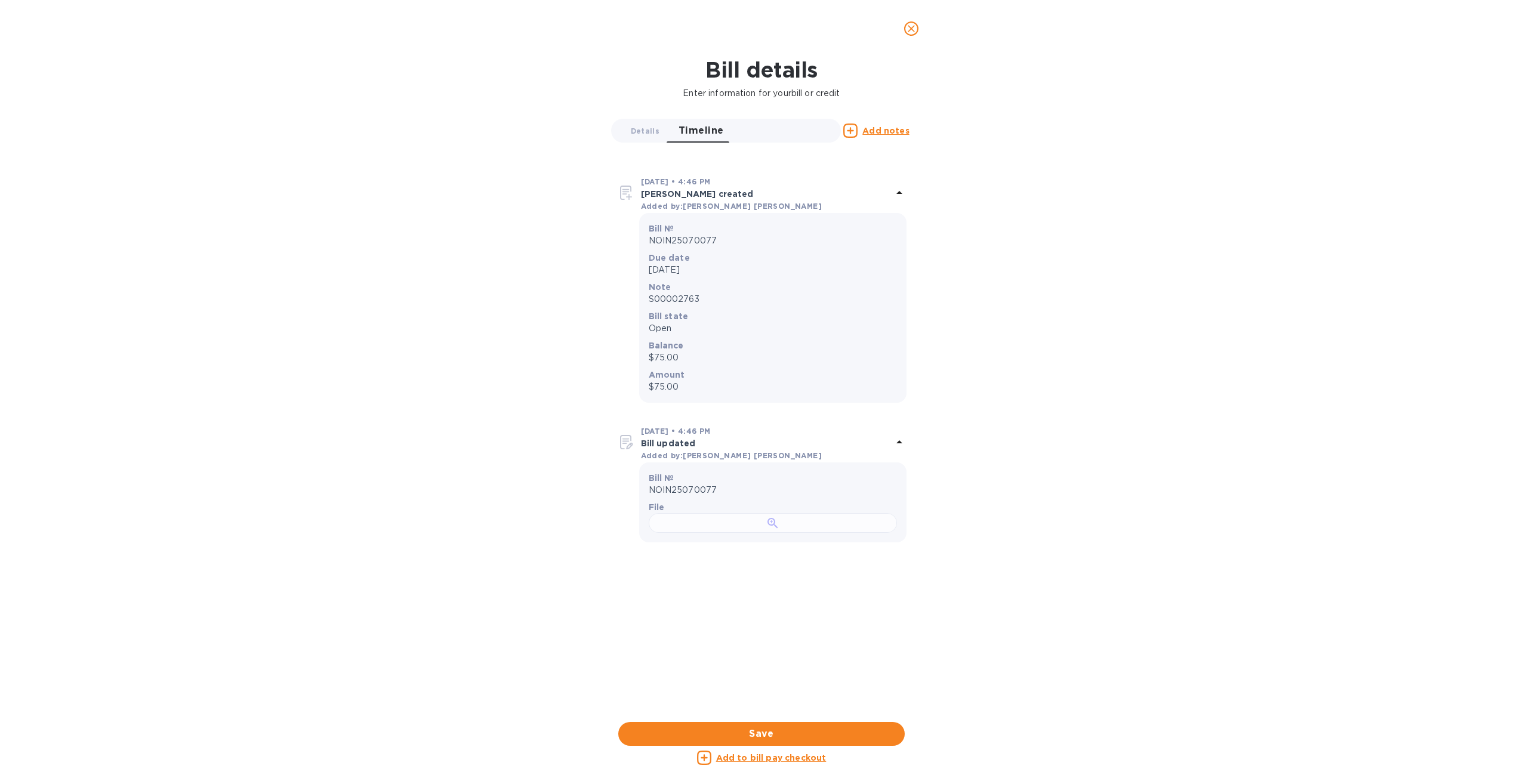
scroll to position [155, 0]
click at [782, 533] on div at bounding box center [773, 523] width 249 height 20
click at [564, 486] on div "Bill details Enter information for your bill or credit Details 0 Timeline 0 Add…" at bounding box center [761, 421] width 1523 height 727
click at [646, 131] on span "Details 0" at bounding box center [645, 131] width 29 height 12
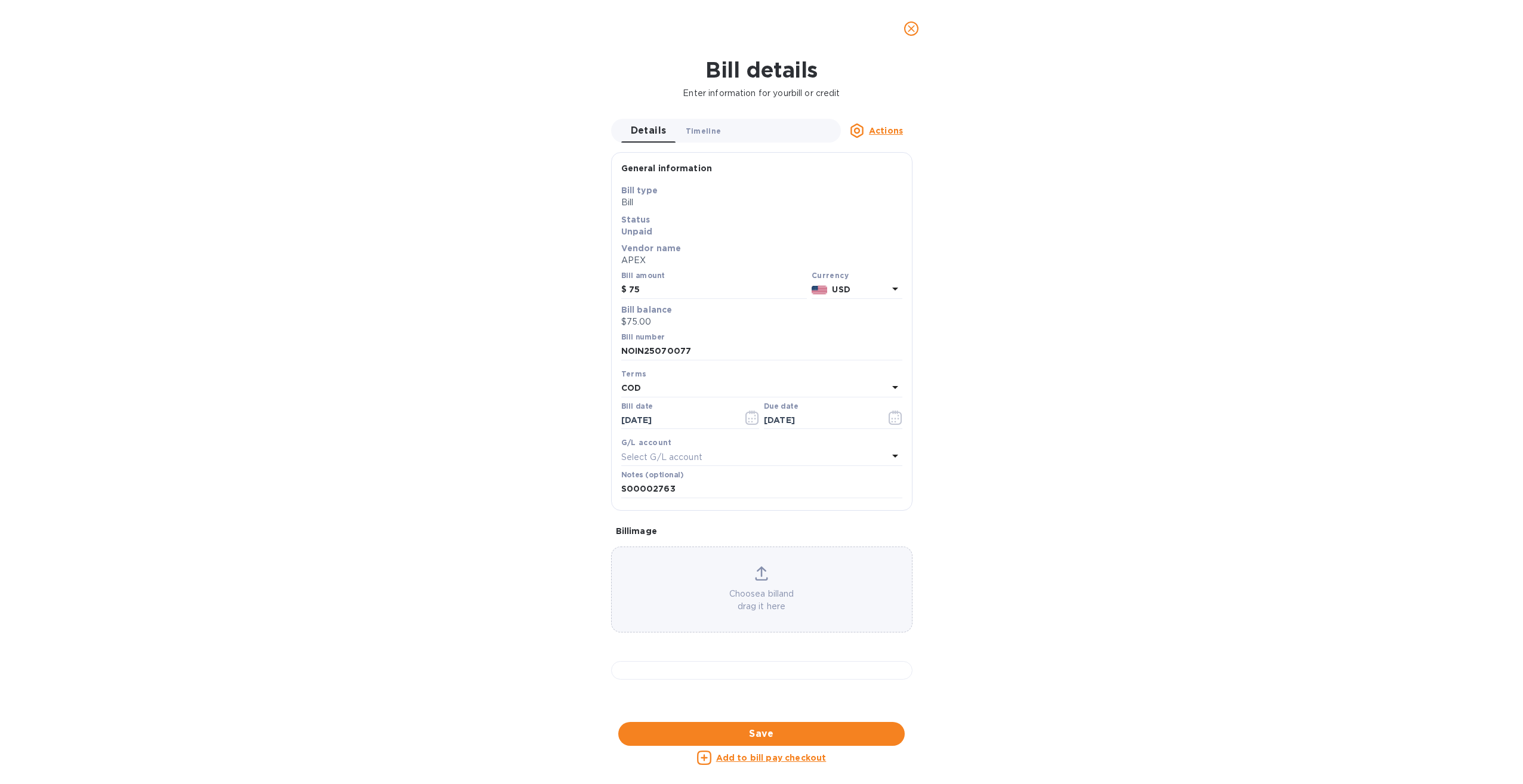
click at [700, 134] on span "Timeline 0" at bounding box center [704, 131] width 36 height 12
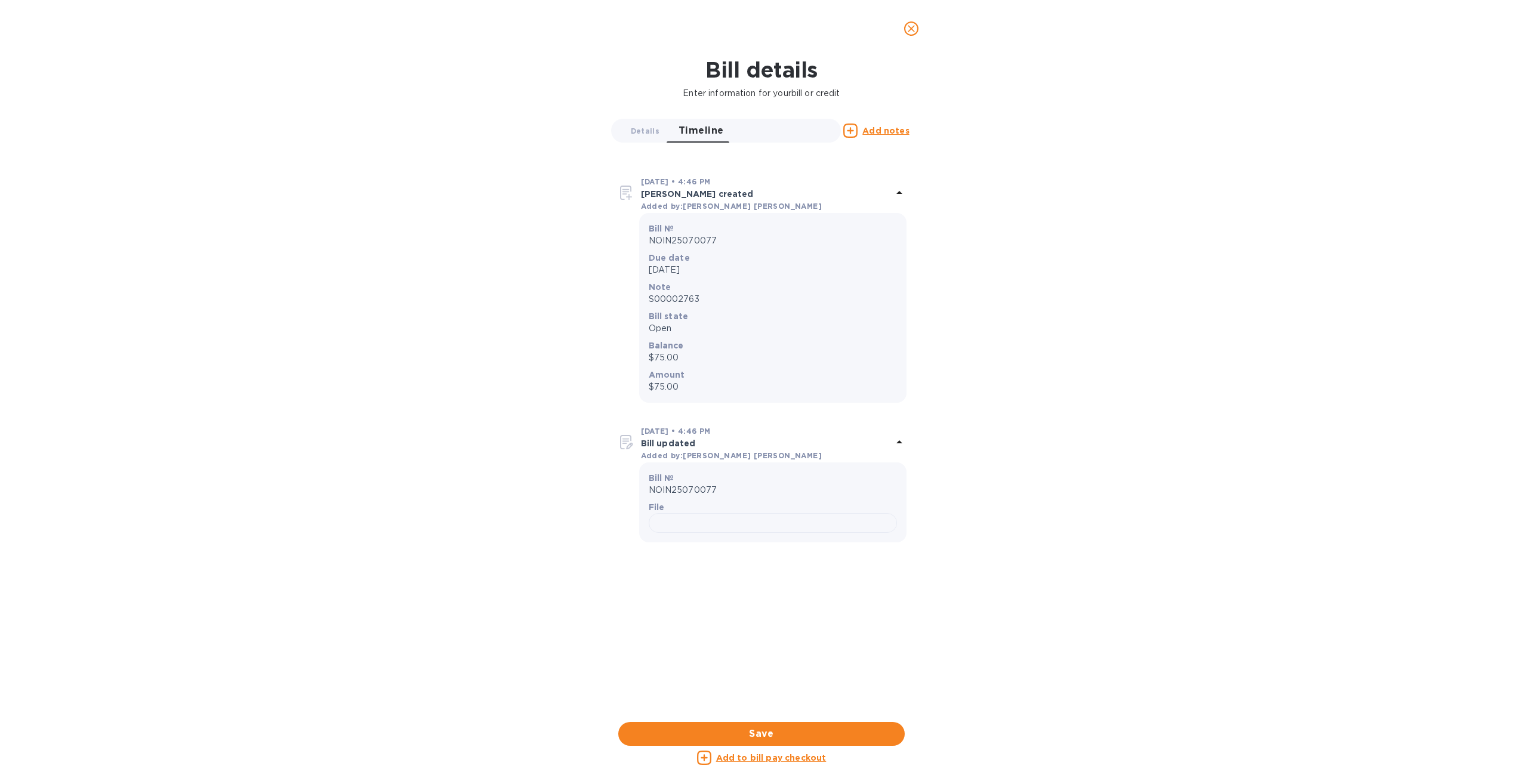
click at [856, 495] on p "NOIN25070077" at bounding box center [773, 490] width 249 height 12
click at [862, 527] on div at bounding box center [773, 523] width 249 height 20
